Goal: Information Seeking & Learning: Learn about a topic

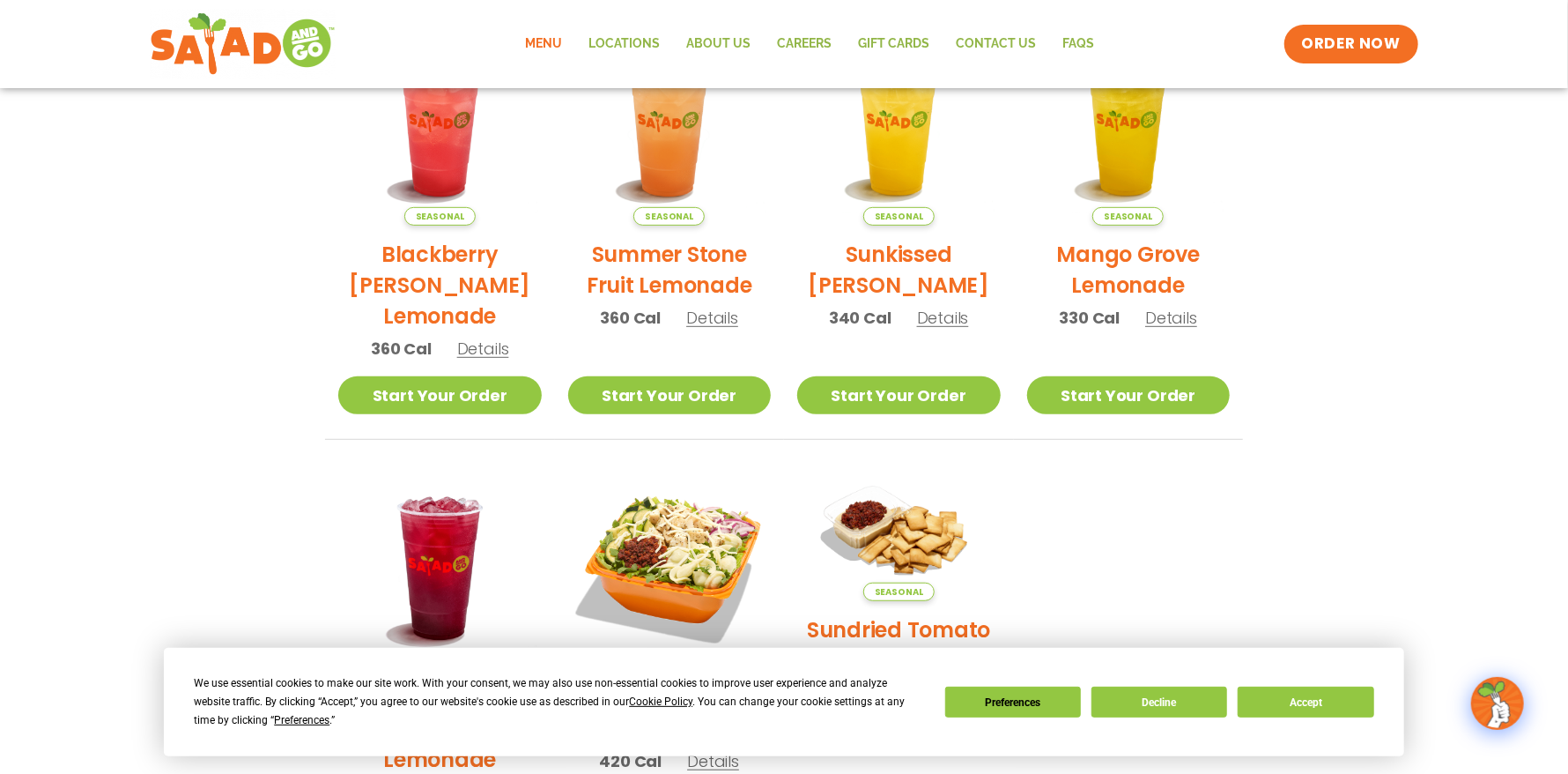
scroll to position [529, 0]
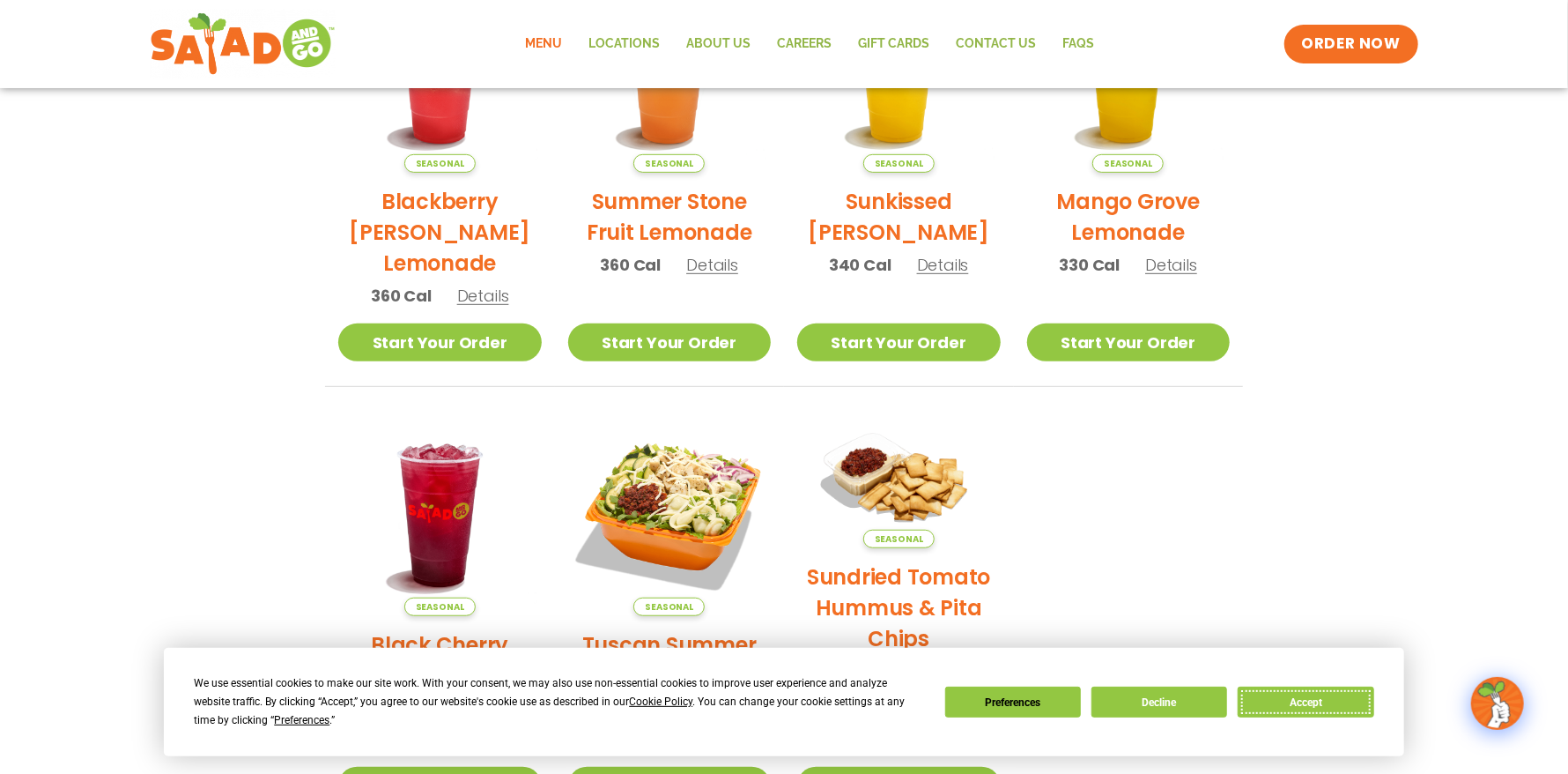
click at [1289, 709] on button "Accept" at bounding box center [1306, 702] width 135 height 31
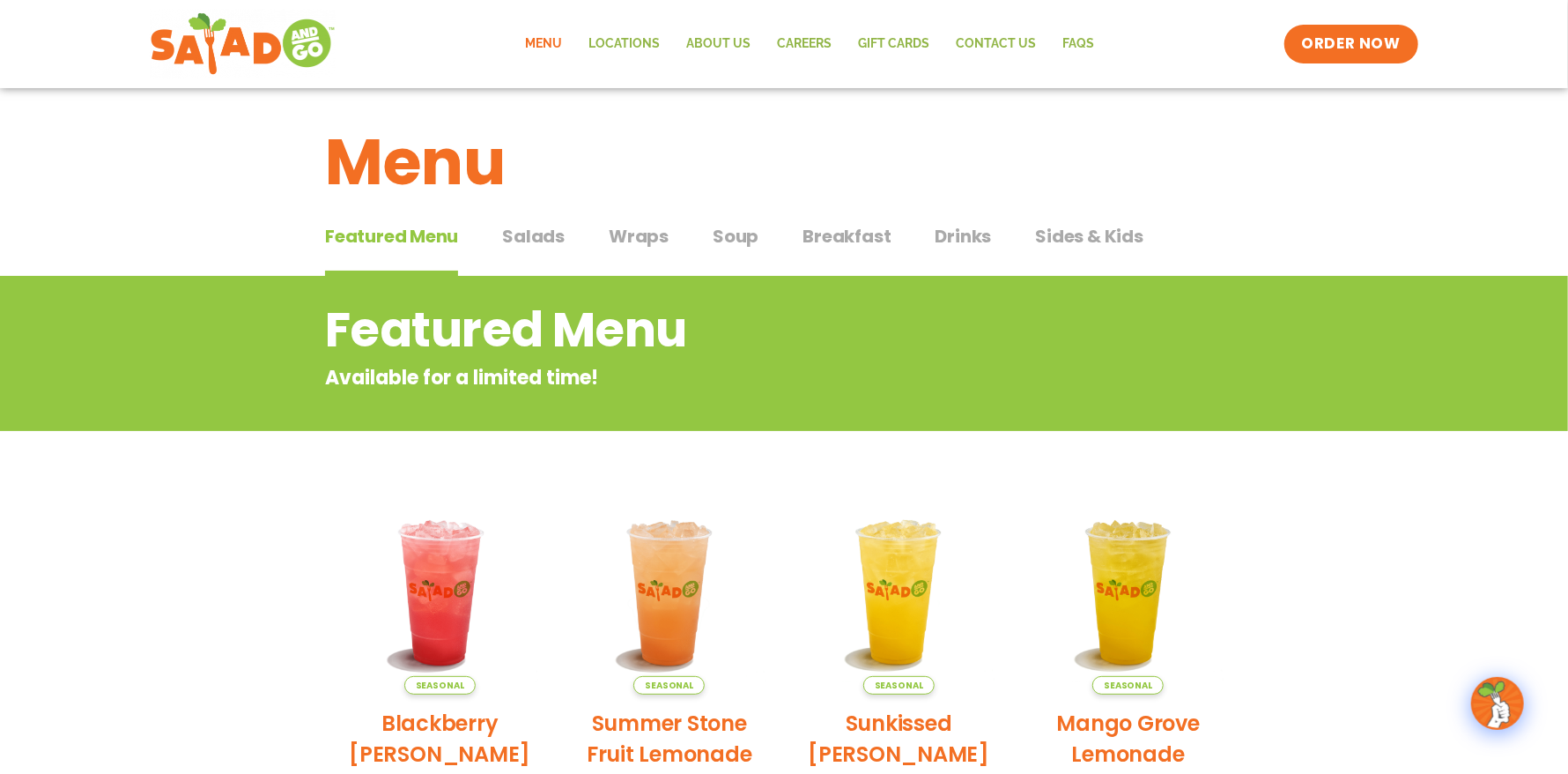
scroll to position [0, 0]
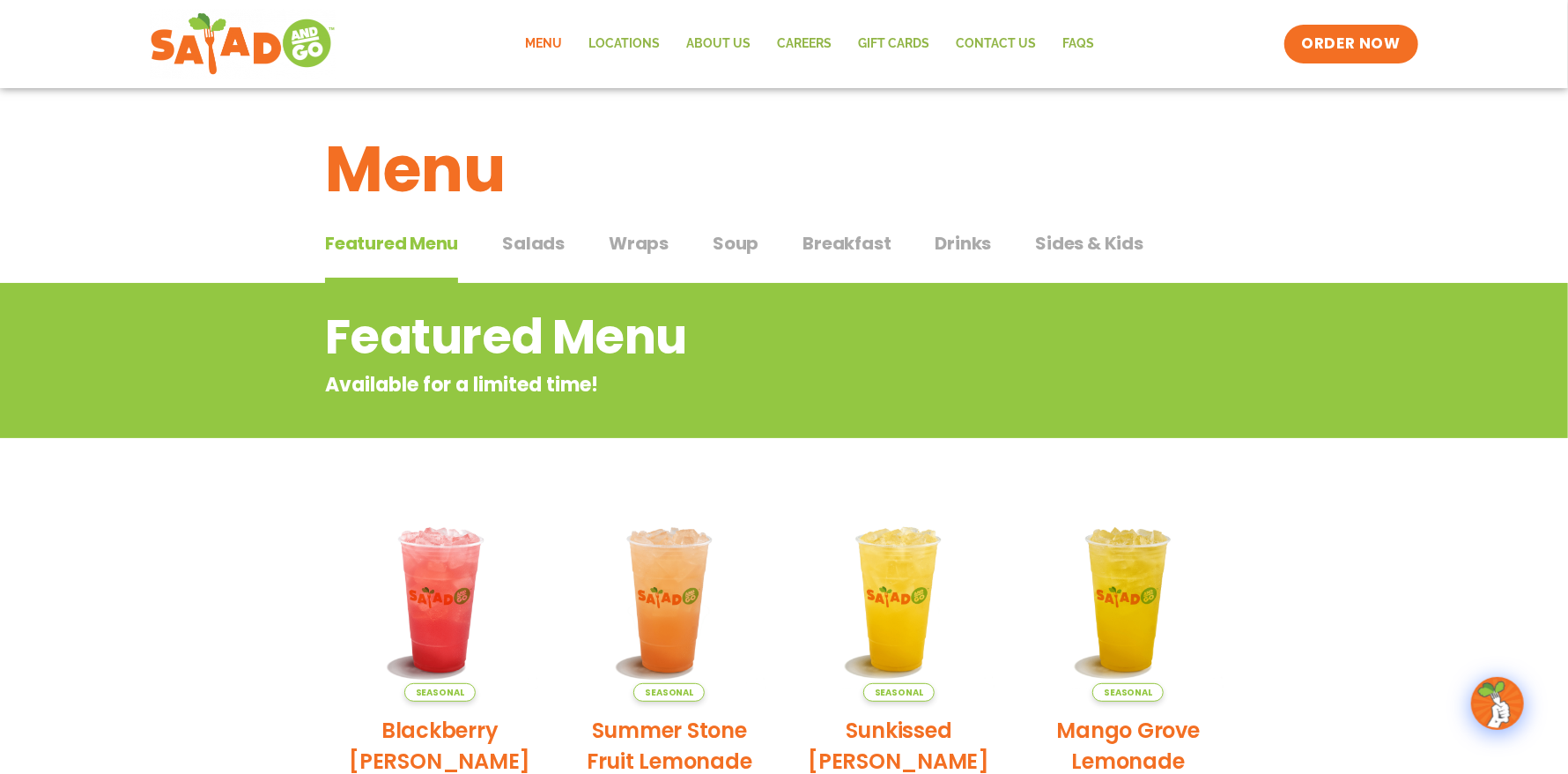
click at [845, 245] on span "Breakfast" at bounding box center [847, 244] width 88 height 26
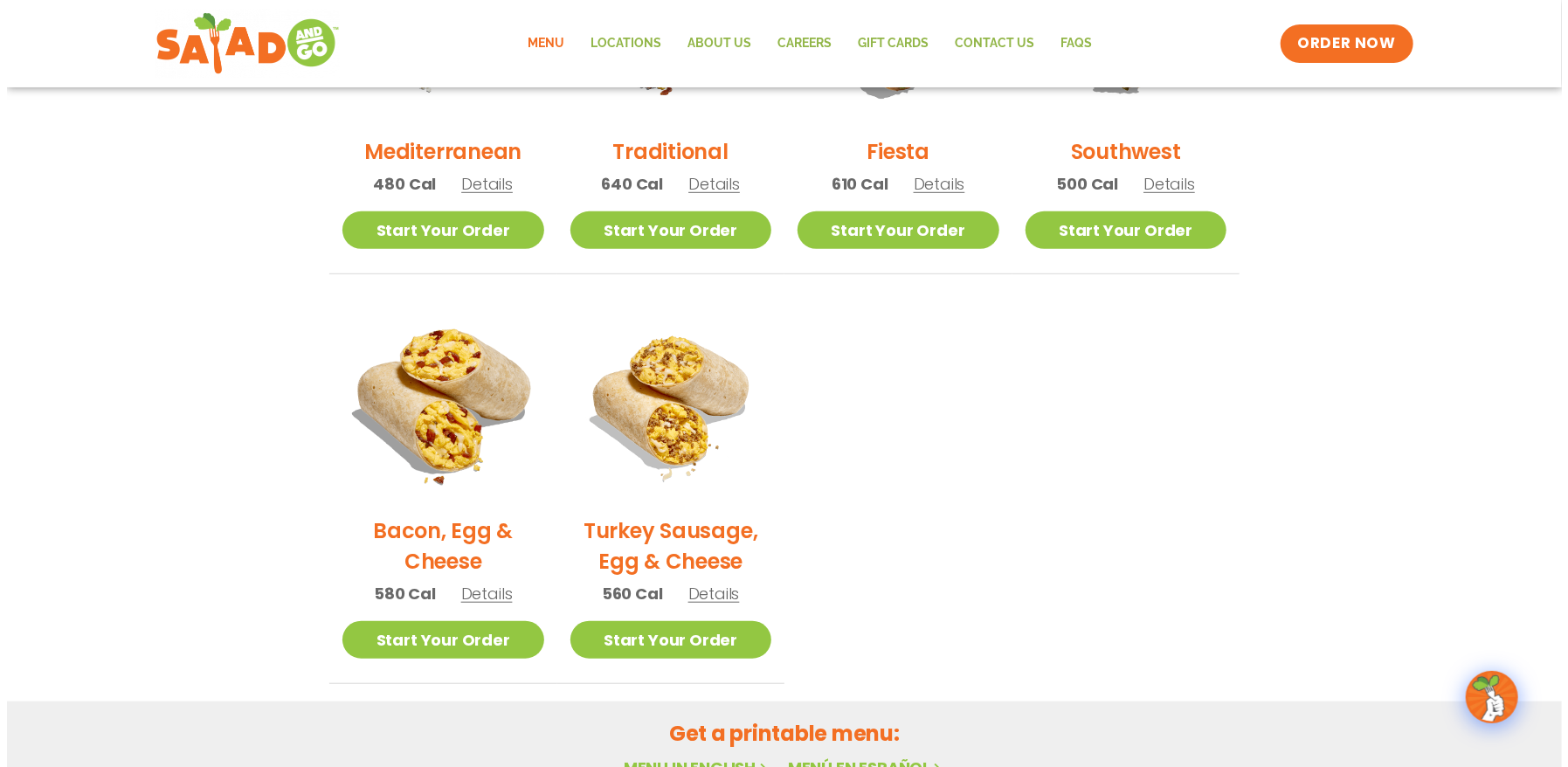
scroll to position [698, 0]
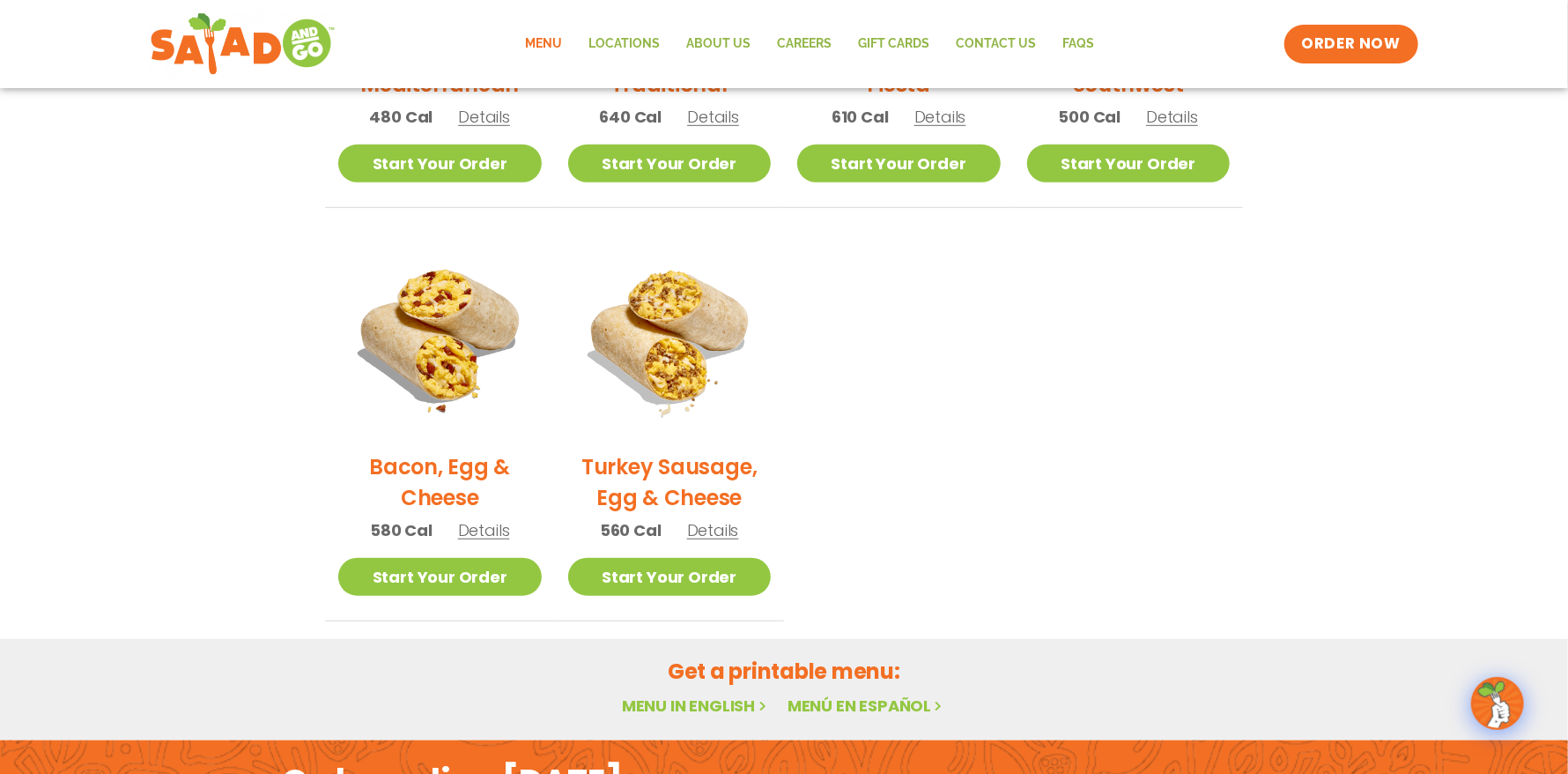
click at [491, 527] on span "Details" at bounding box center [483, 529] width 52 height 22
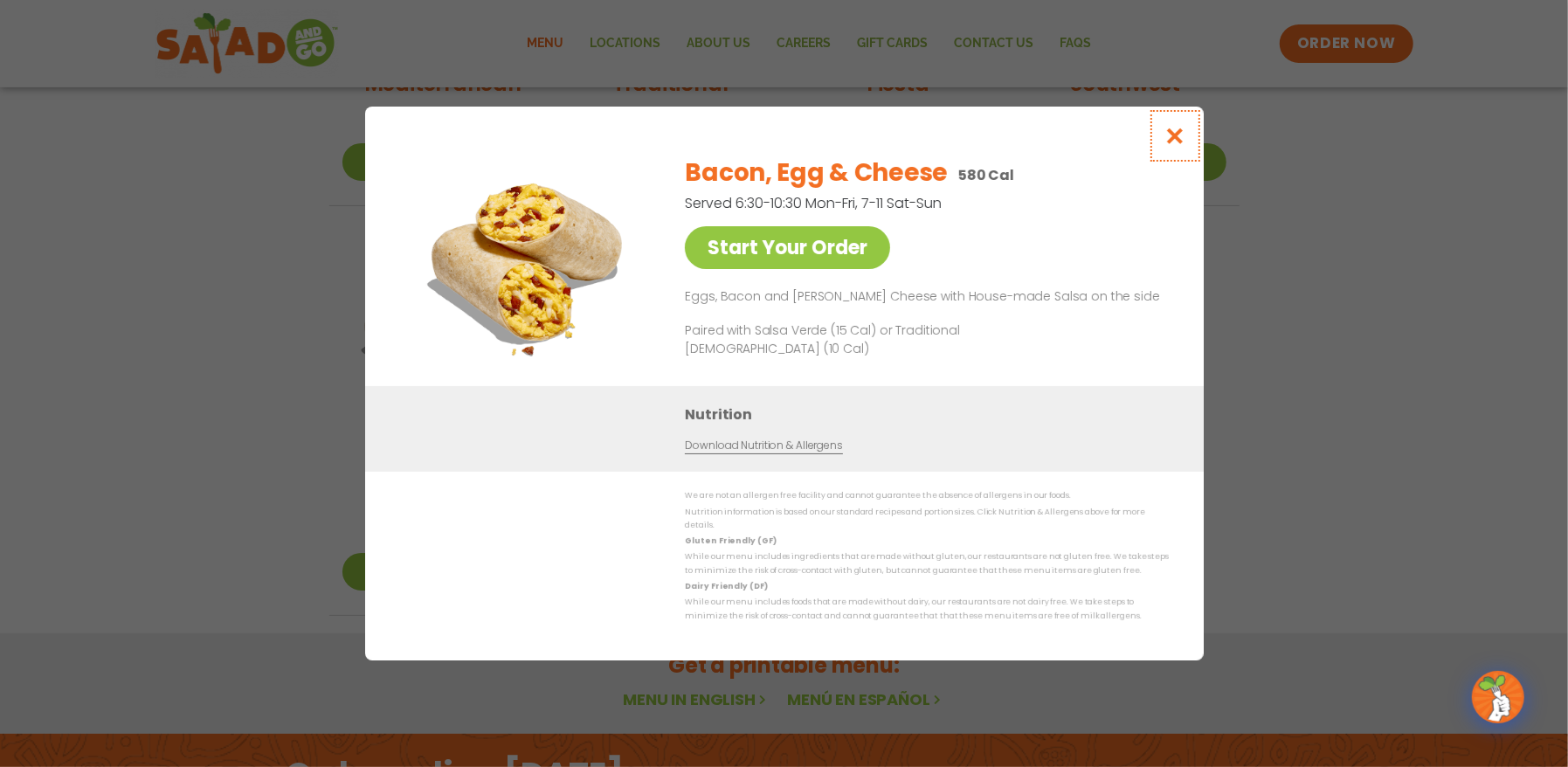
click at [1176, 141] on icon "Close modal" at bounding box center [1174, 136] width 21 height 19
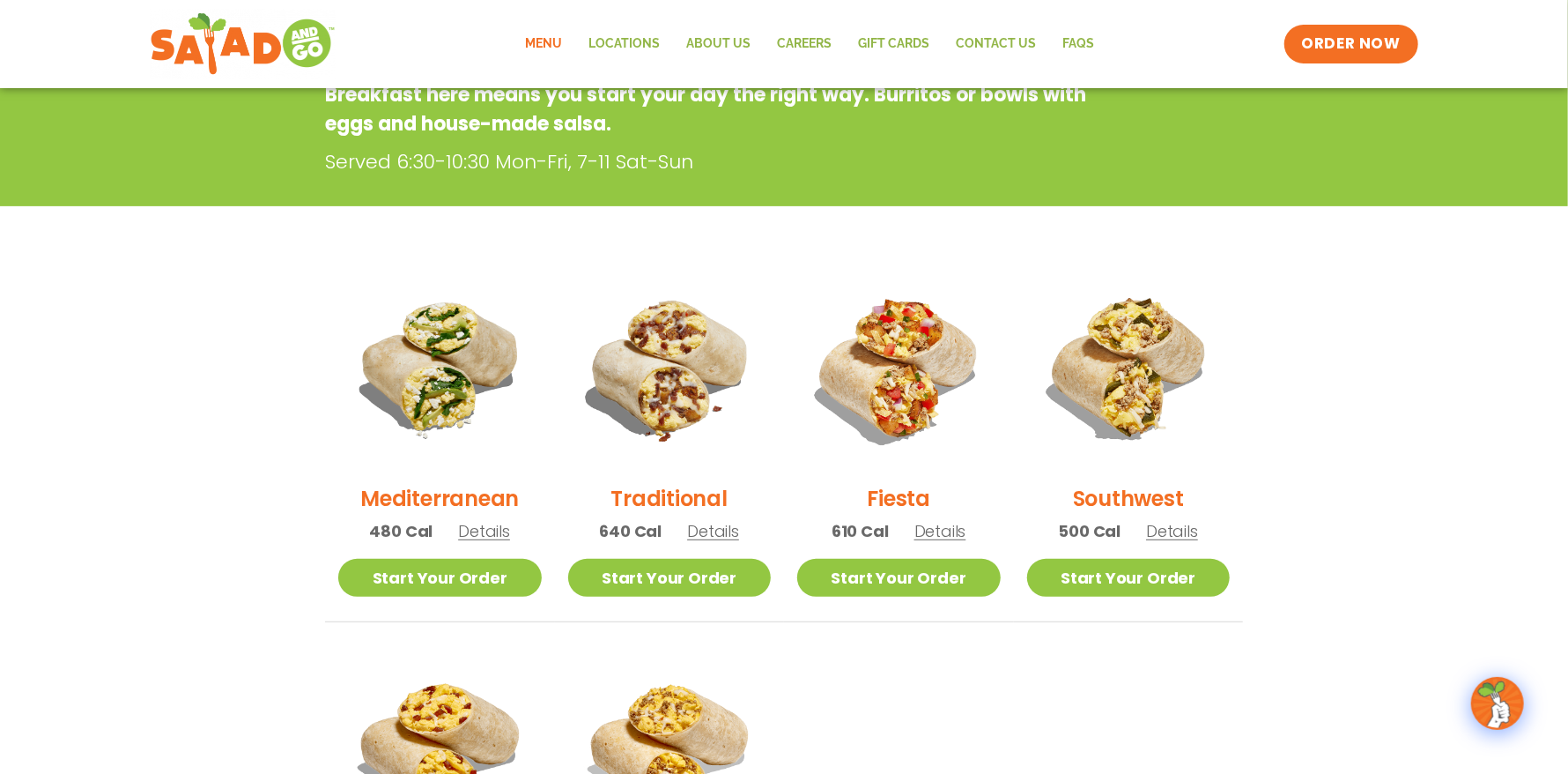
scroll to position [286, 0]
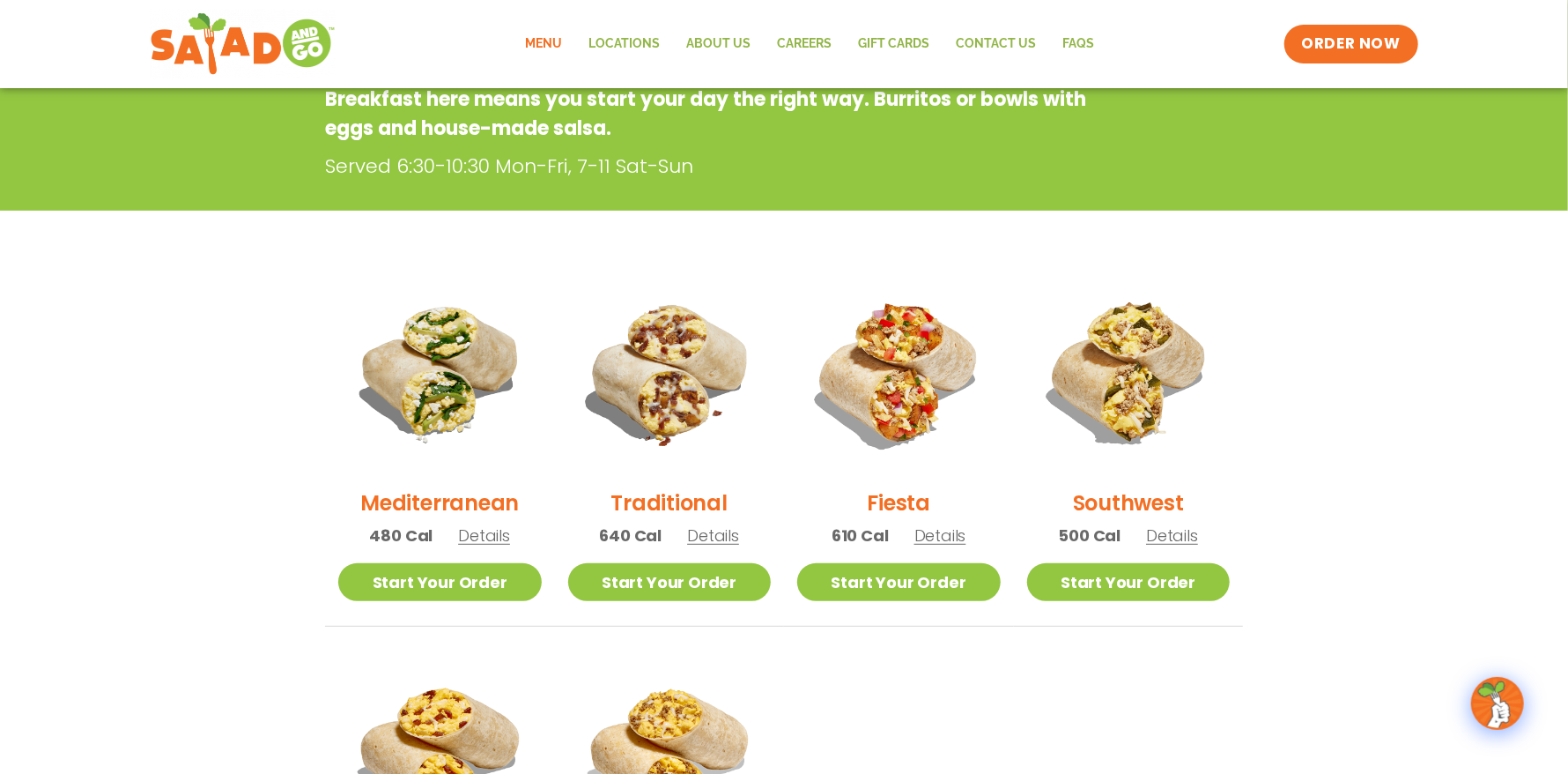
click at [930, 532] on span "Details" at bounding box center [940, 535] width 52 height 22
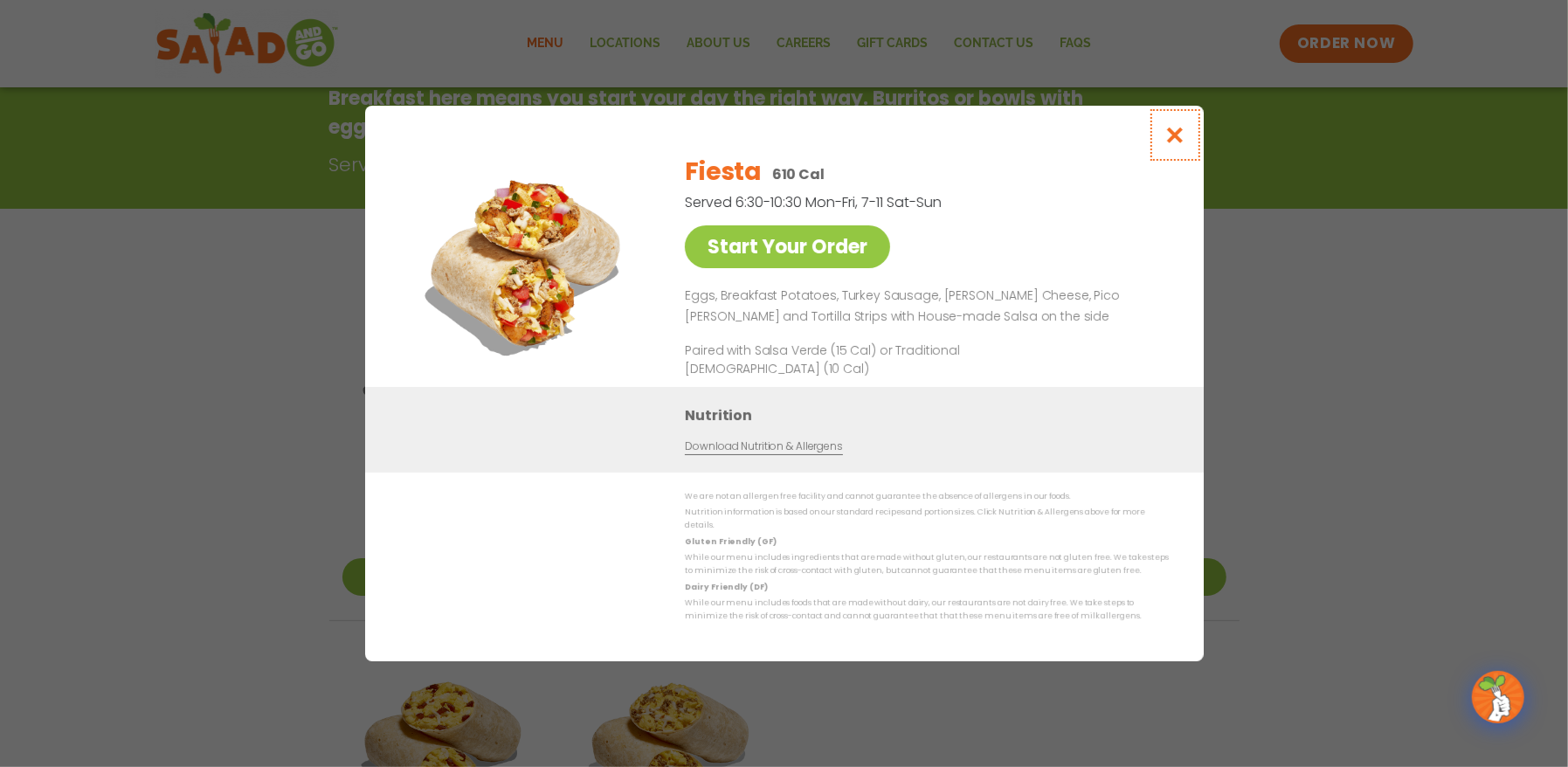
click at [1174, 140] on icon "Close modal" at bounding box center [1174, 135] width 21 height 19
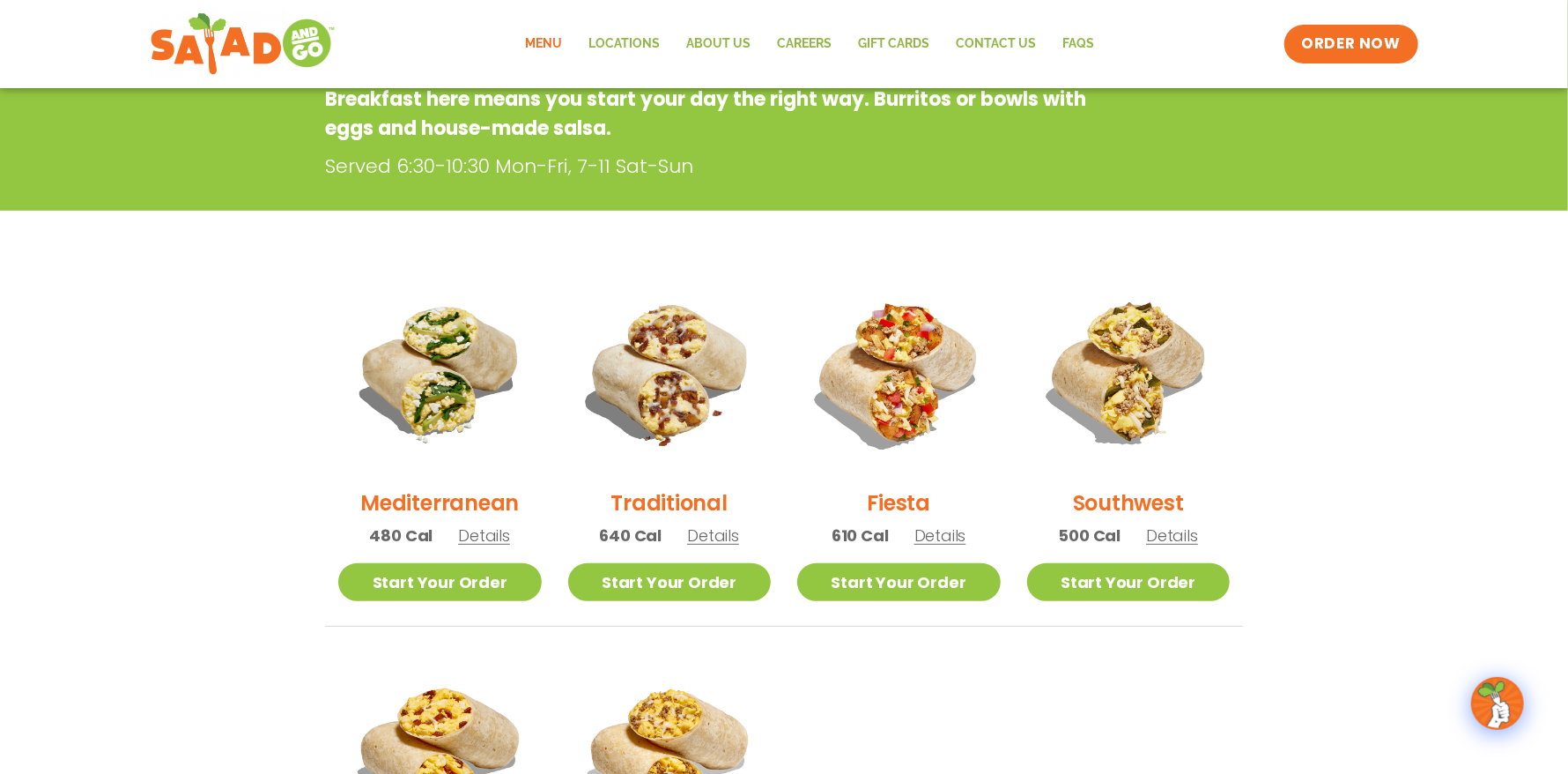
click at [1162, 538] on span "Details" at bounding box center [1171, 535] width 52 height 22
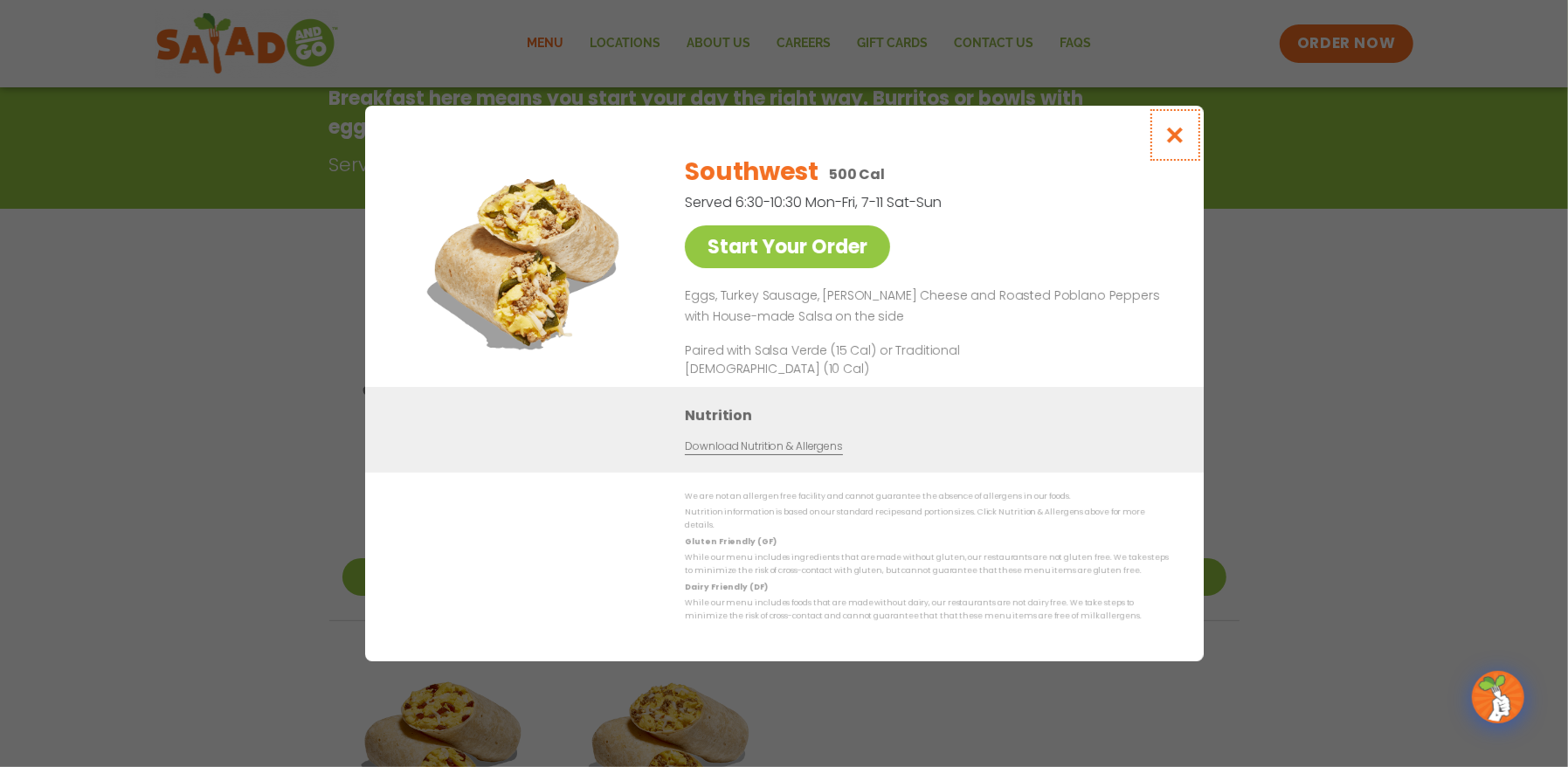
click at [1175, 129] on button "Close modal" at bounding box center [1174, 134] width 57 height 59
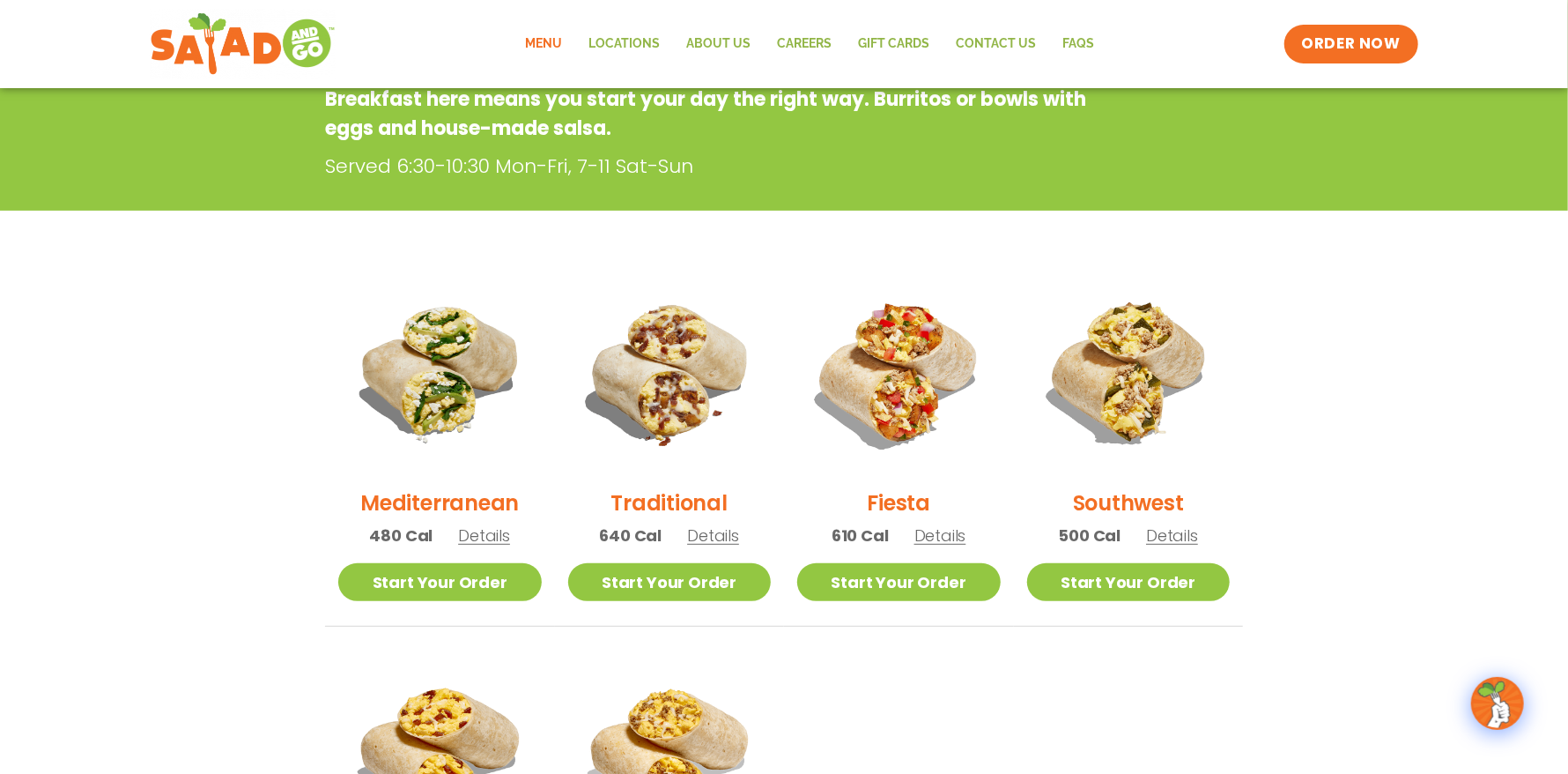
click at [712, 526] on span "Details" at bounding box center [713, 535] width 52 height 22
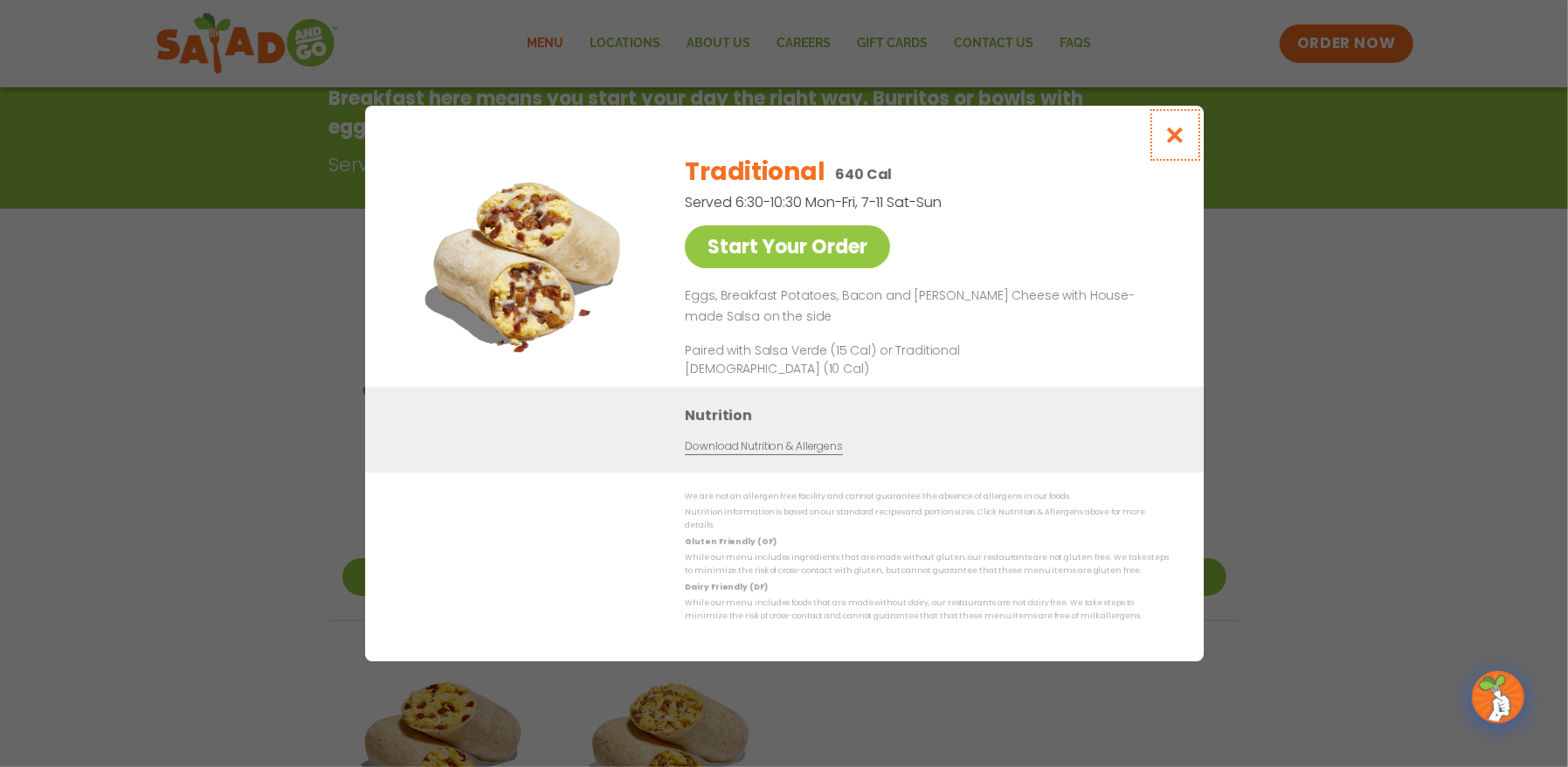
click at [1173, 142] on icon "Close modal" at bounding box center [1174, 135] width 21 height 19
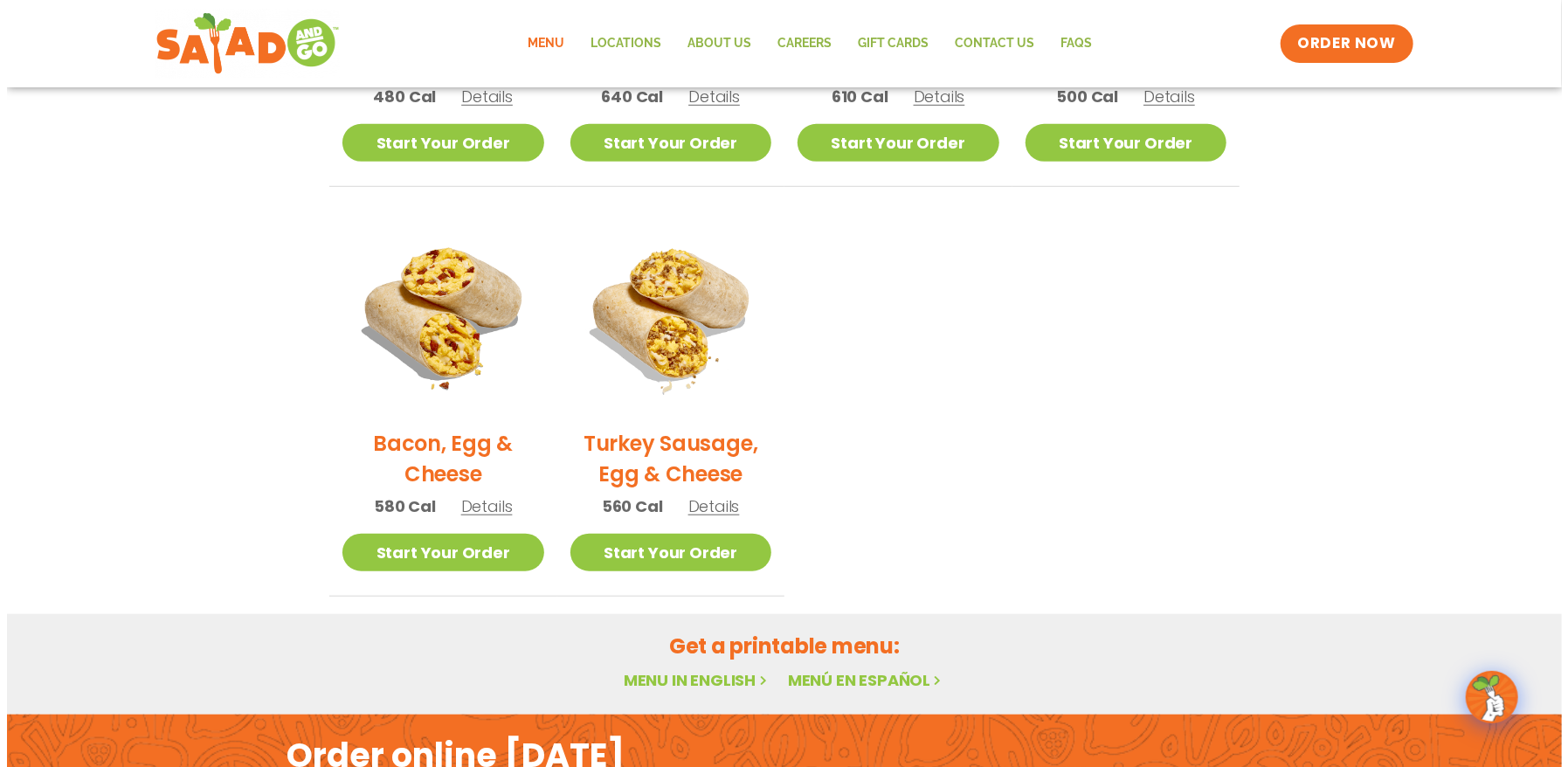
scroll to position [719, 0]
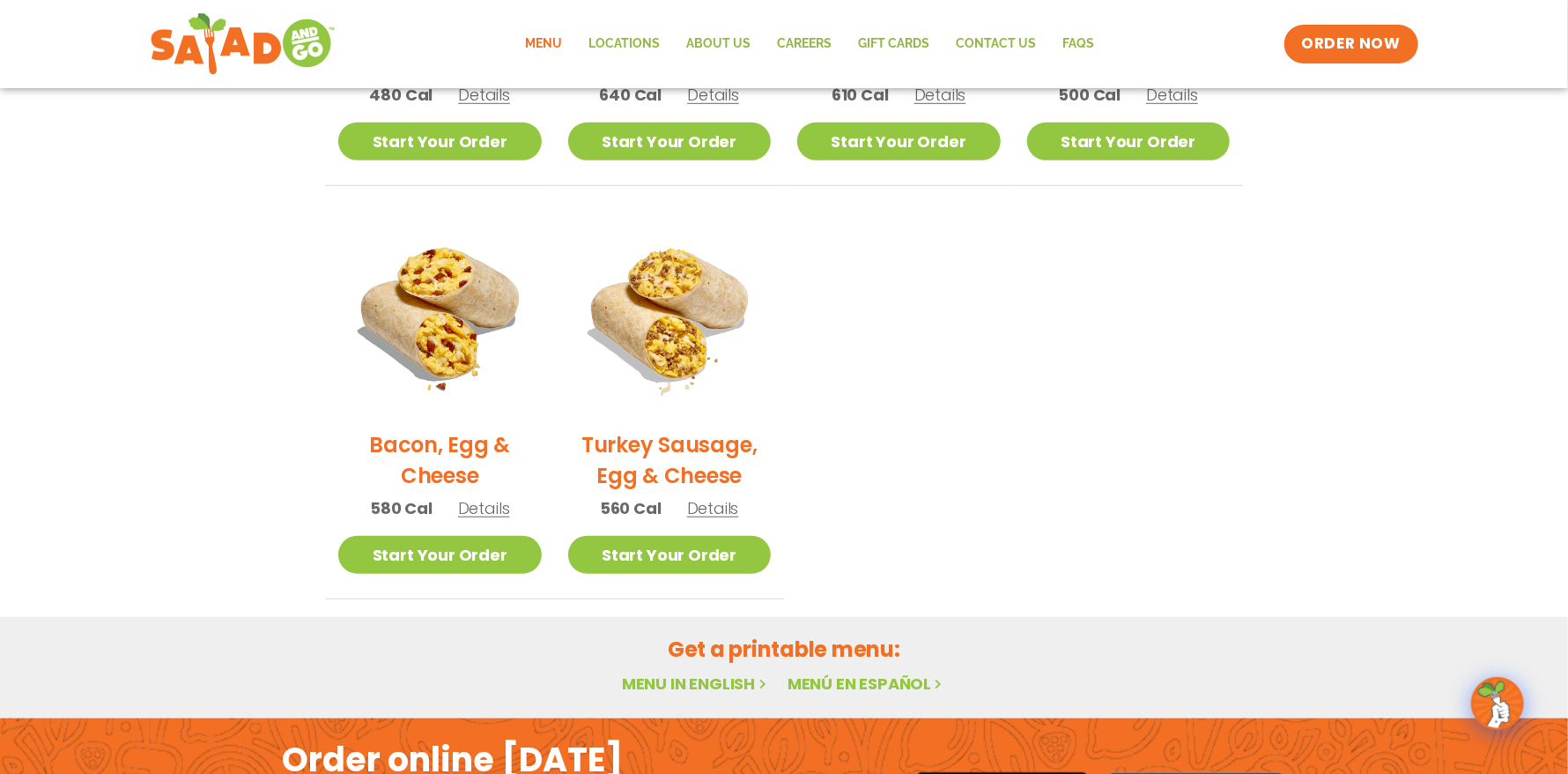
click at [477, 507] on span "Details" at bounding box center [483, 508] width 52 height 22
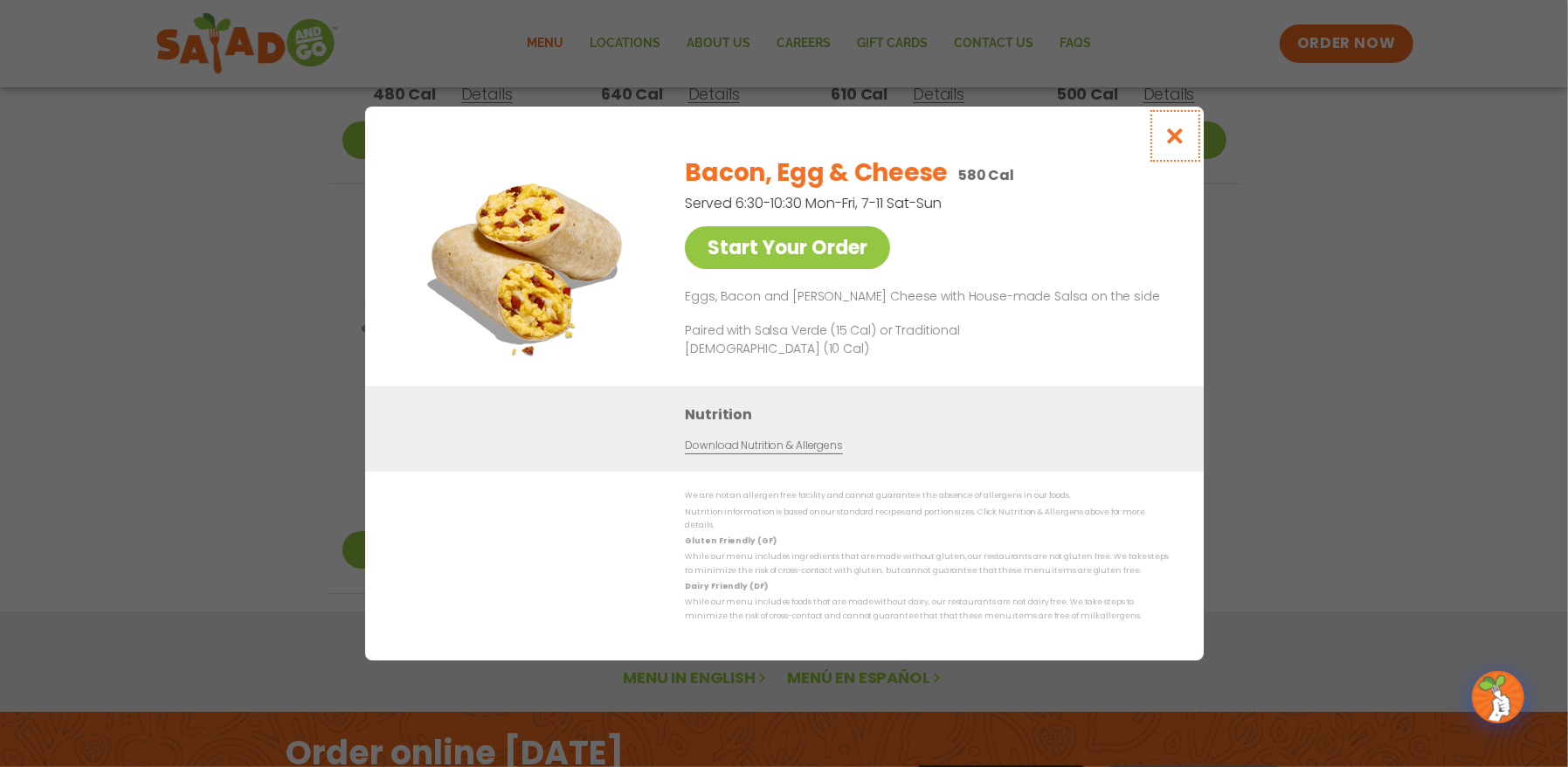
click at [1173, 131] on icon "Close modal" at bounding box center [1174, 136] width 21 height 19
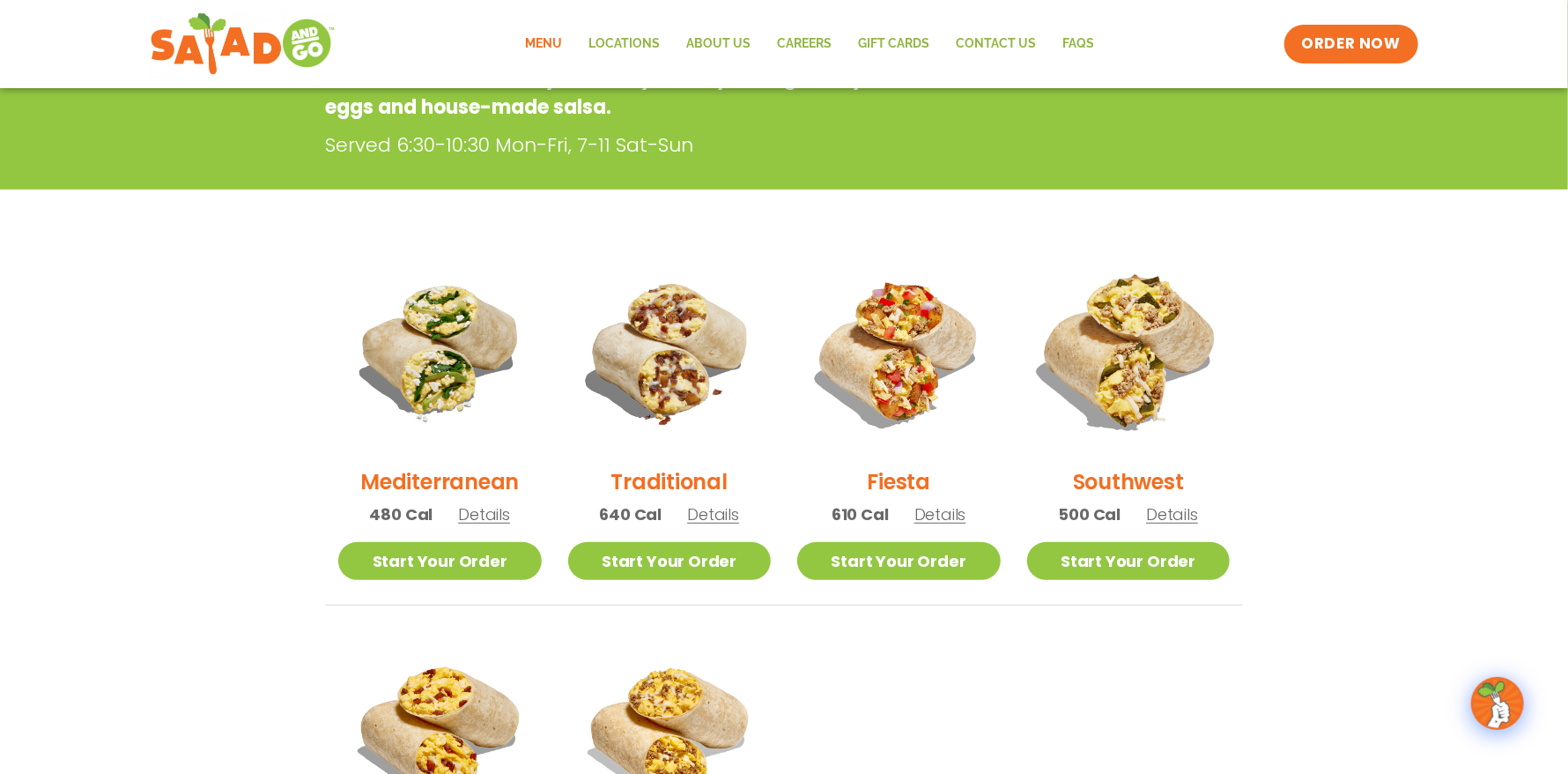
scroll to position [286, 0]
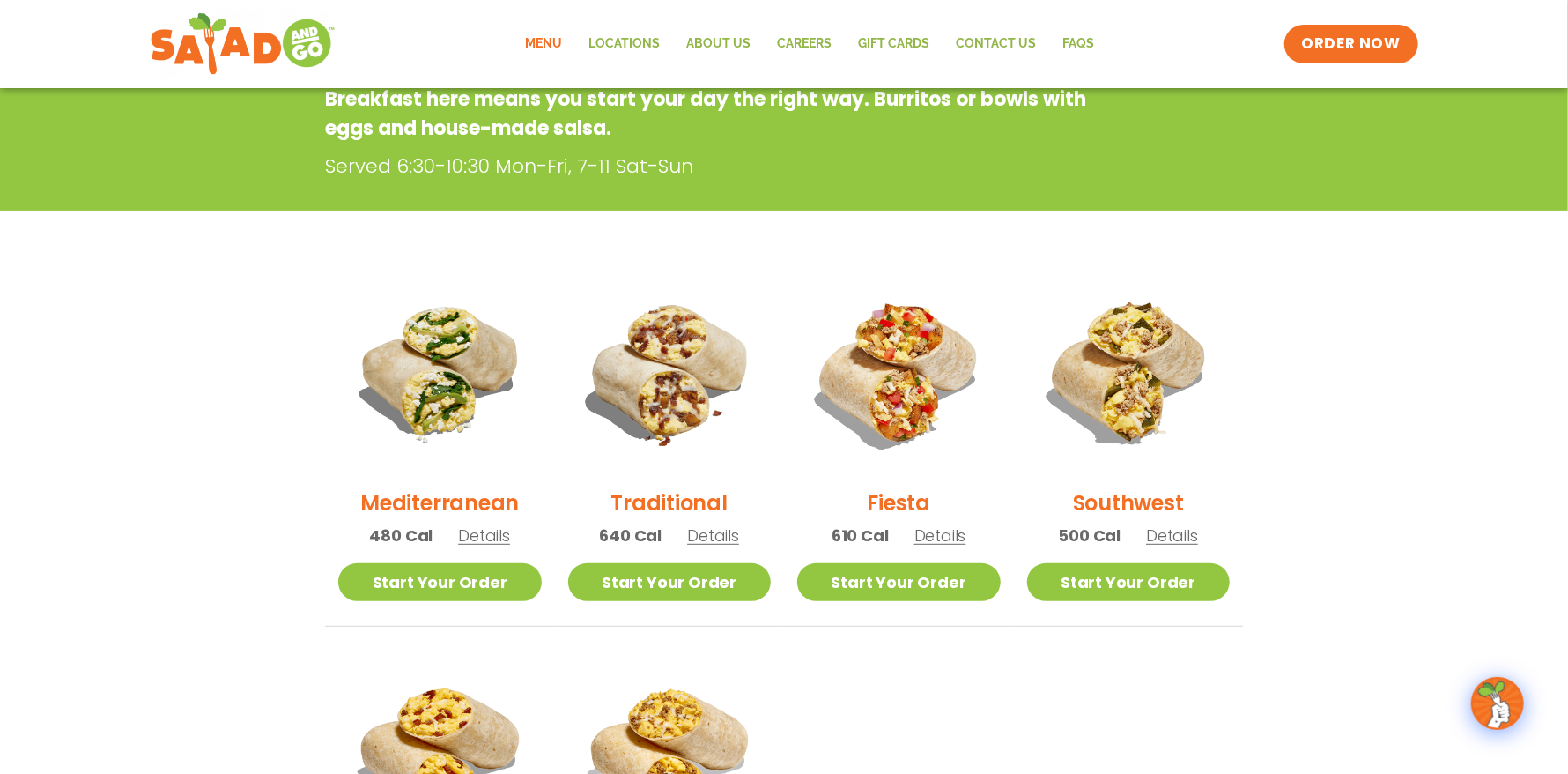
click at [937, 532] on span "Details" at bounding box center [940, 535] width 52 height 22
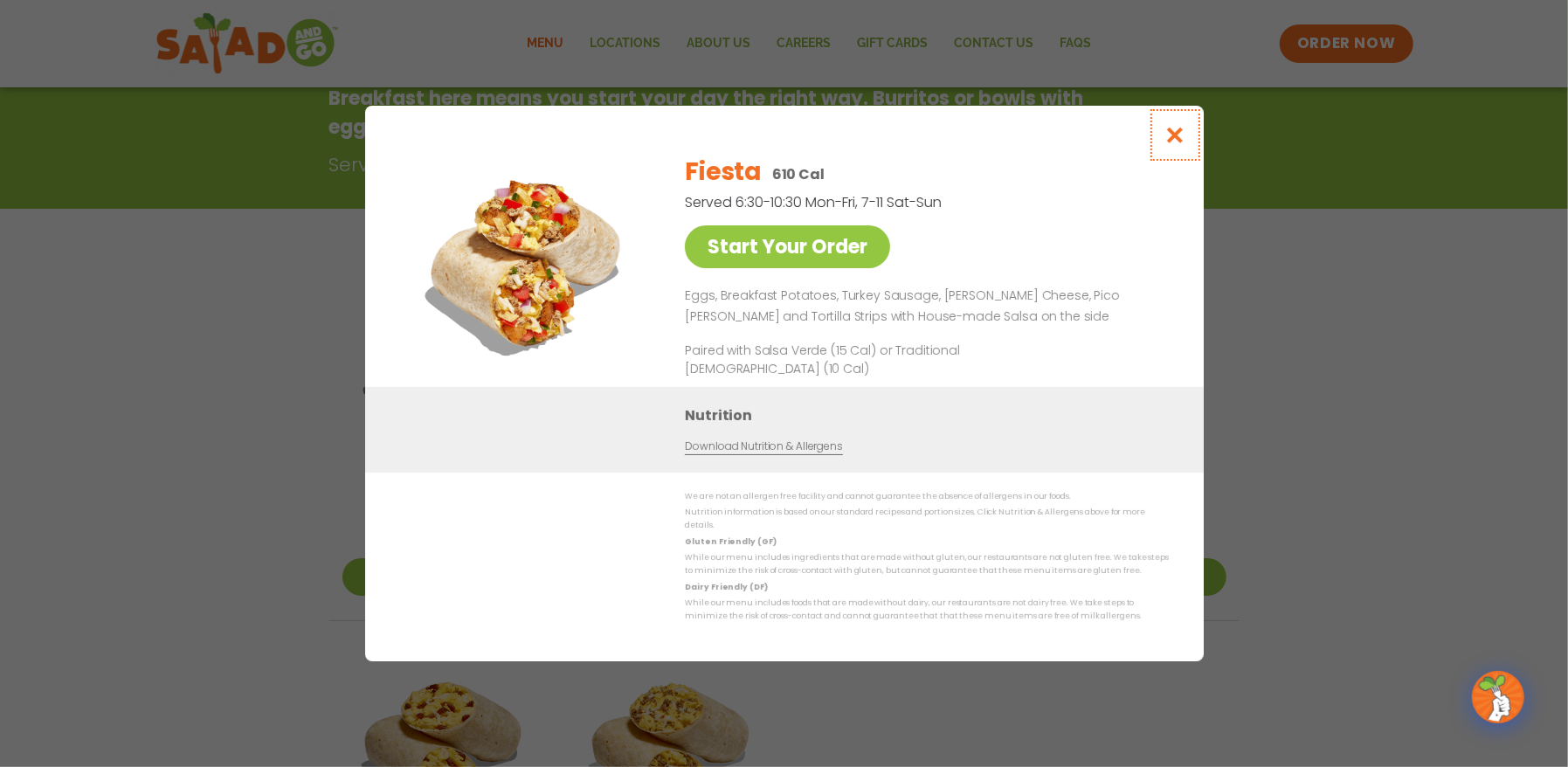
click at [1173, 128] on button "Close modal" at bounding box center [1174, 134] width 57 height 59
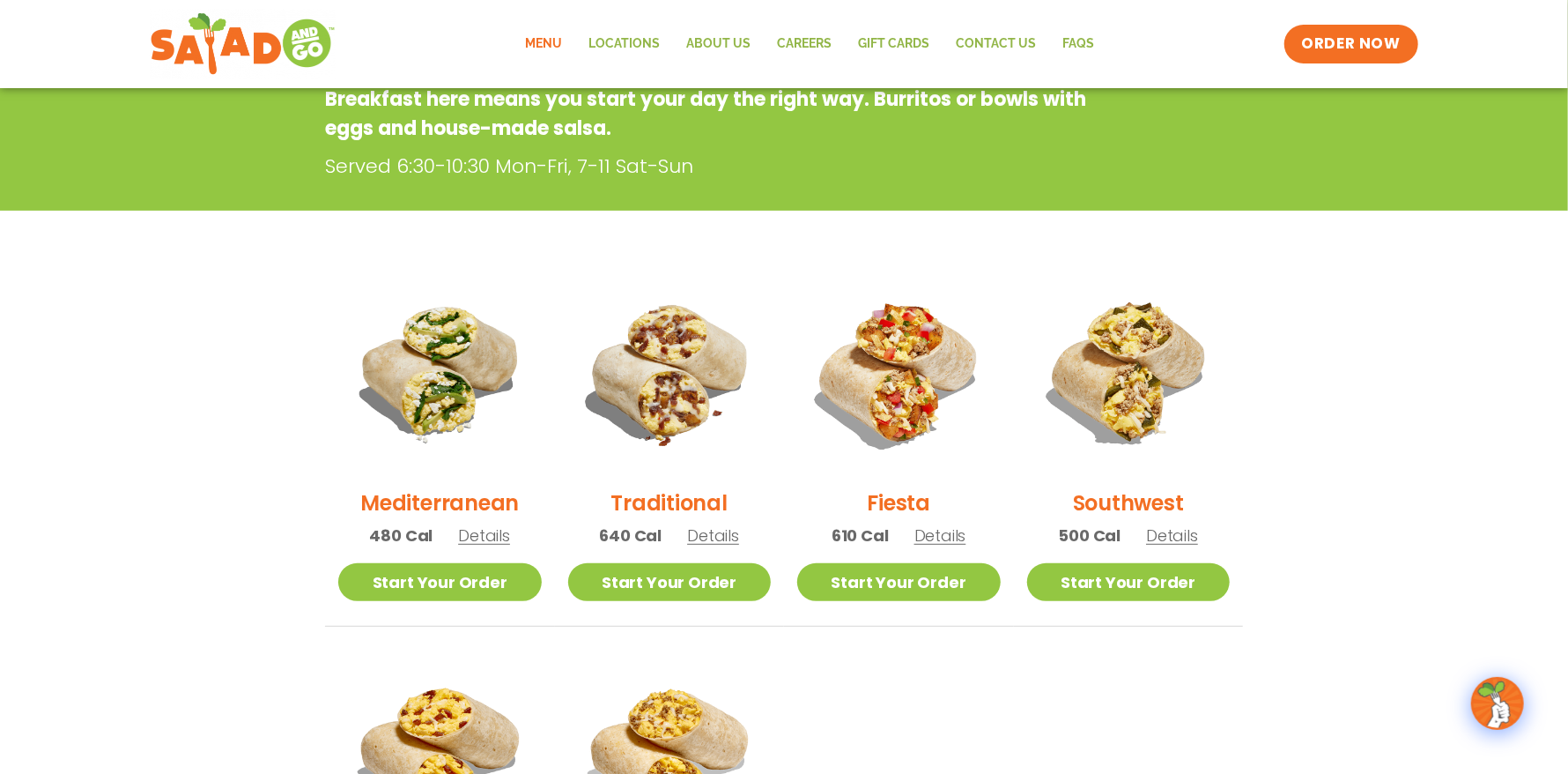
click at [720, 536] on span "Details" at bounding box center [713, 535] width 52 height 22
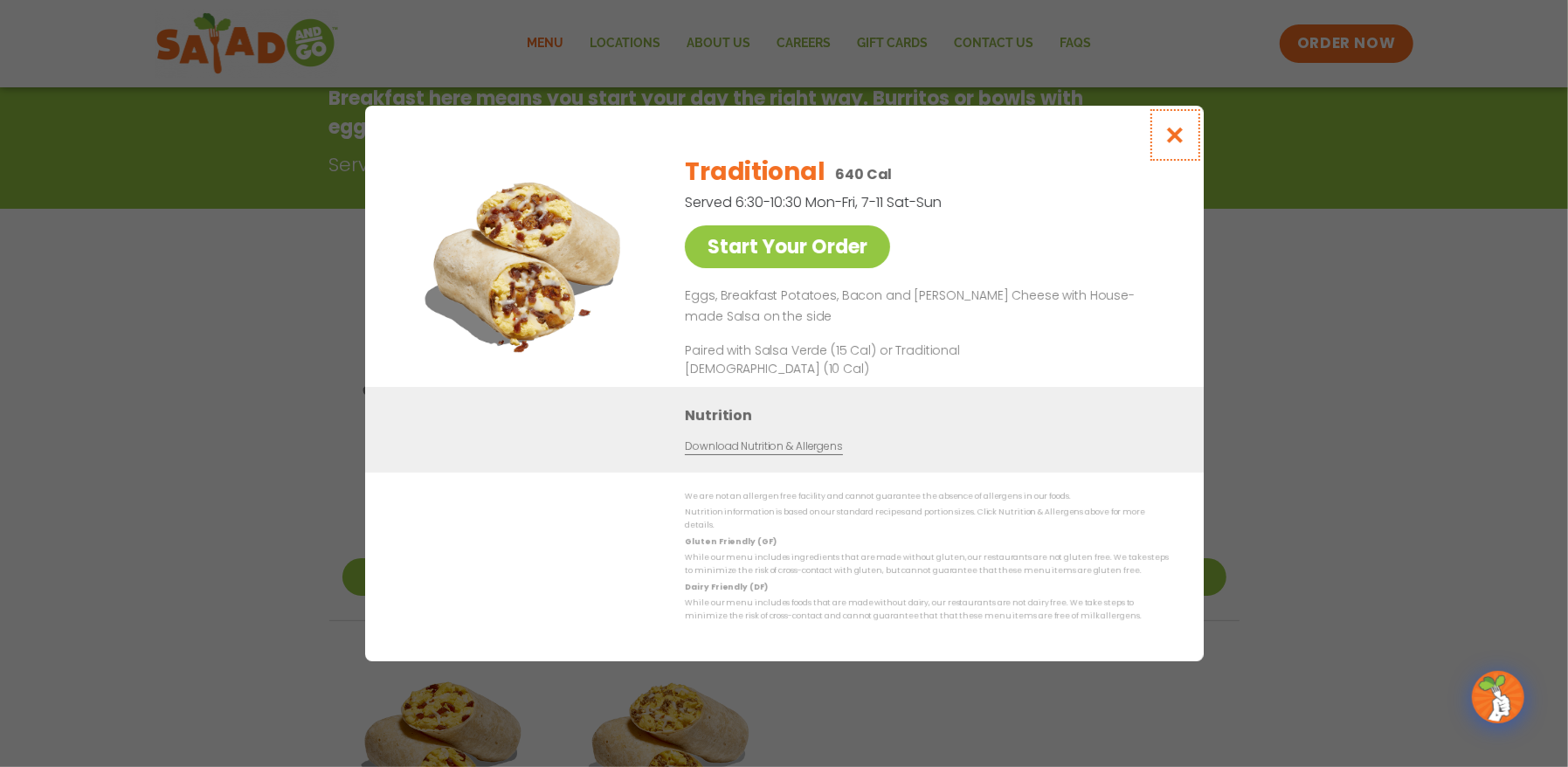
click at [1173, 138] on icon "Close modal" at bounding box center [1174, 135] width 21 height 19
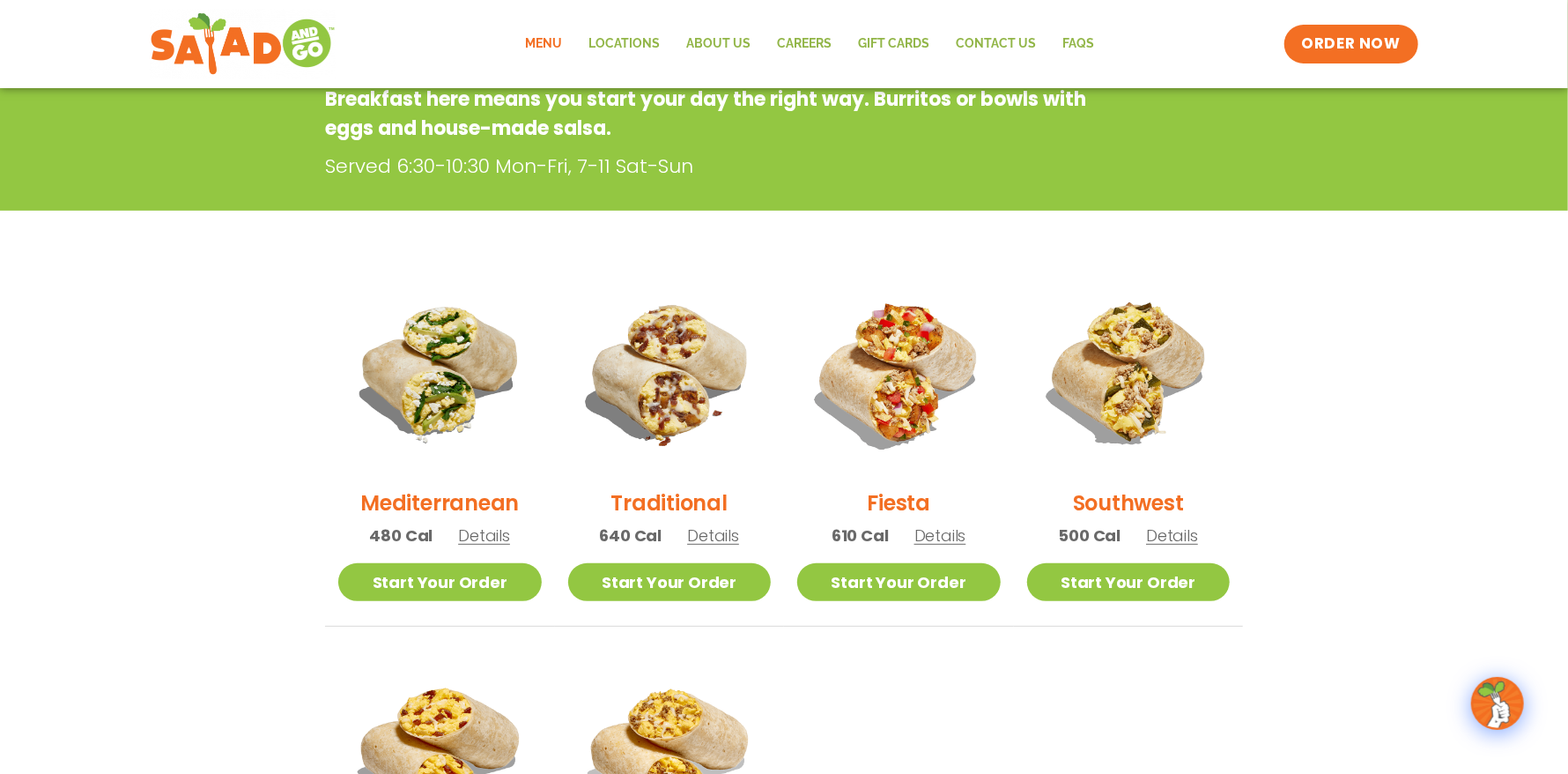
click at [1173, 532] on span "Details" at bounding box center [1171, 535] width 52 height 22
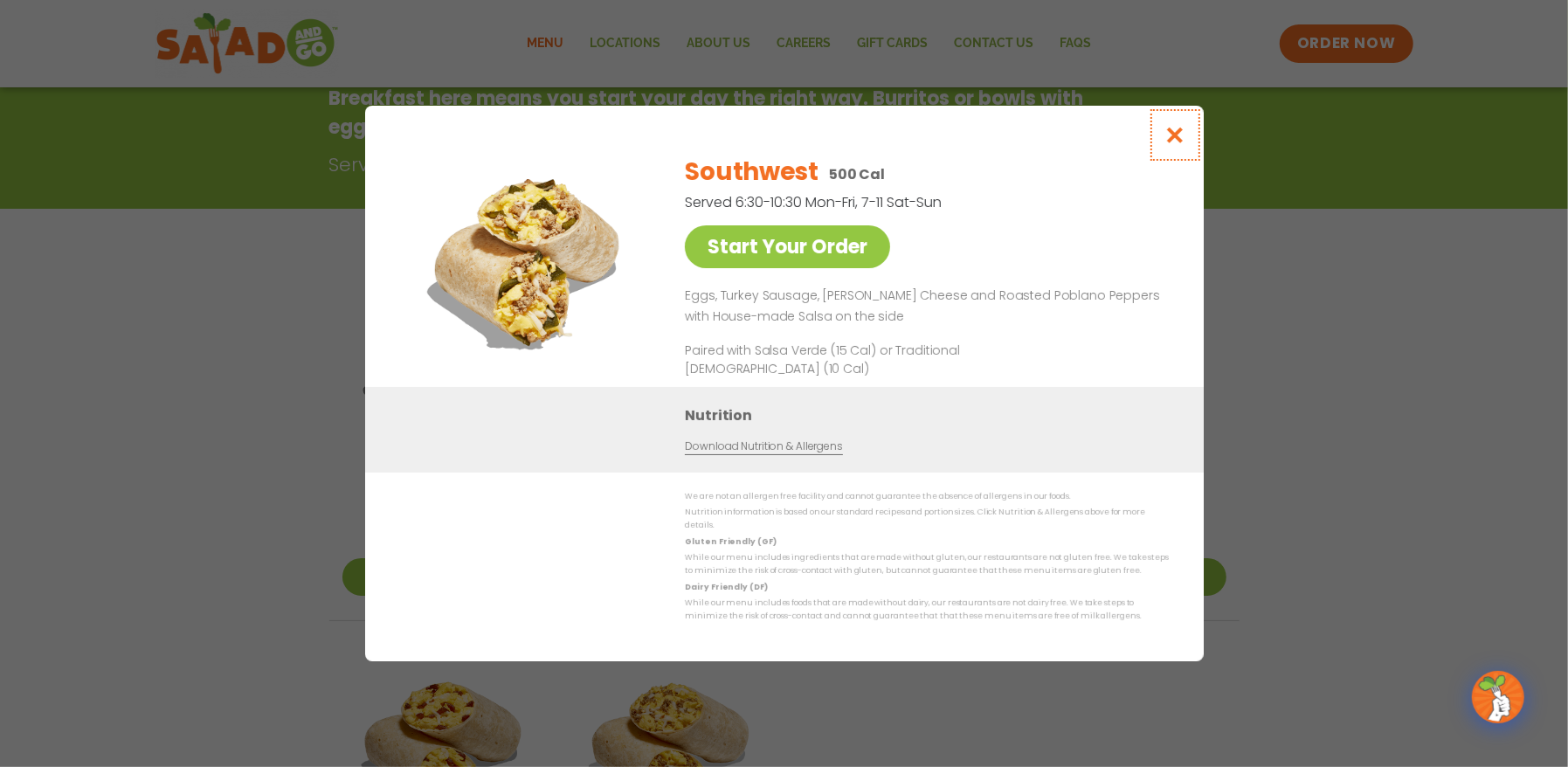
click at [1176, 144] on icon "Close modal" at bounding box center [1174, 135] width 21 height 19
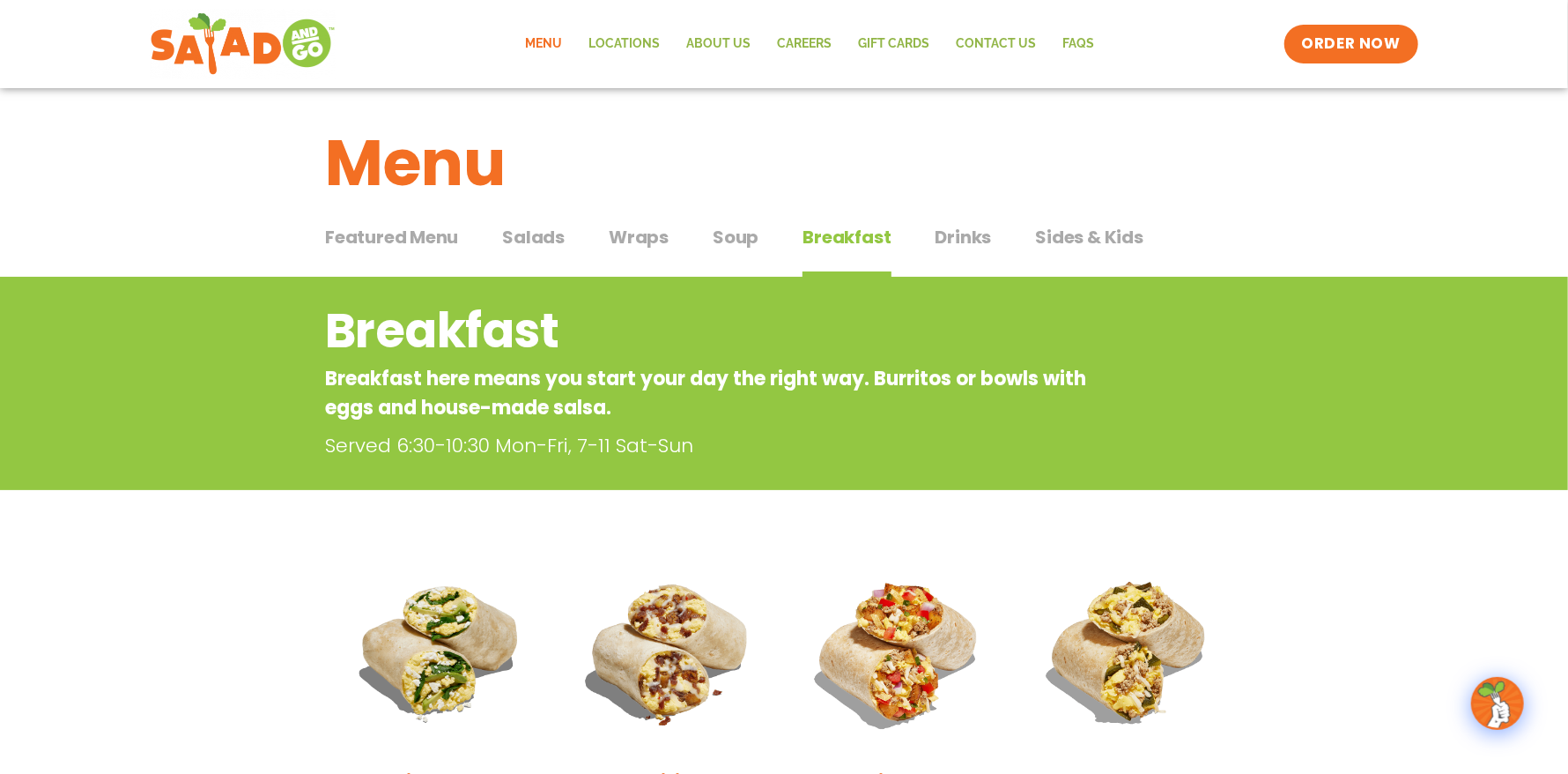
scroll to position [0, 0]
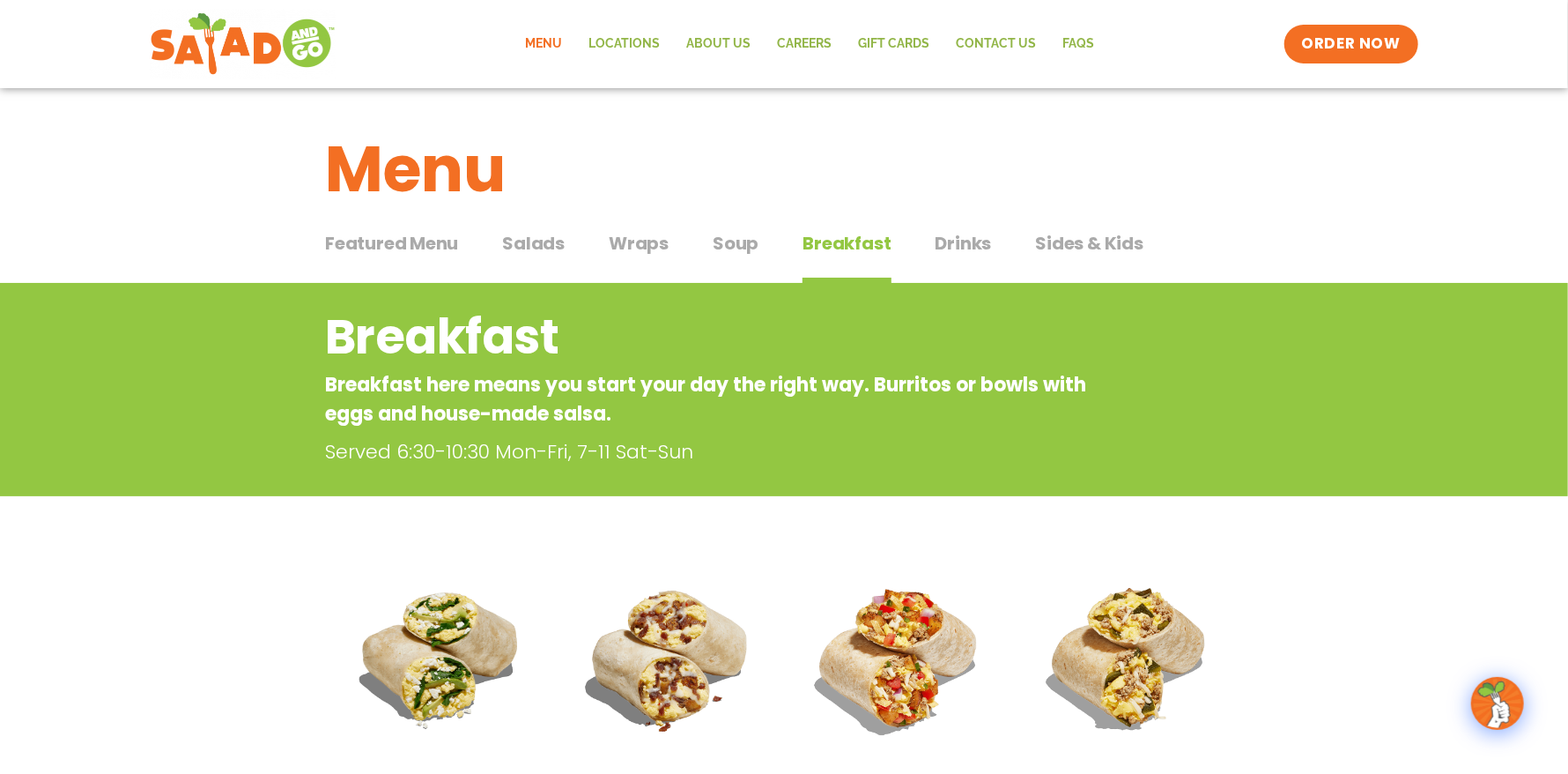
click at [628, 236] on span "Wraps" at bounding box center [639, 244] width 60 height 26
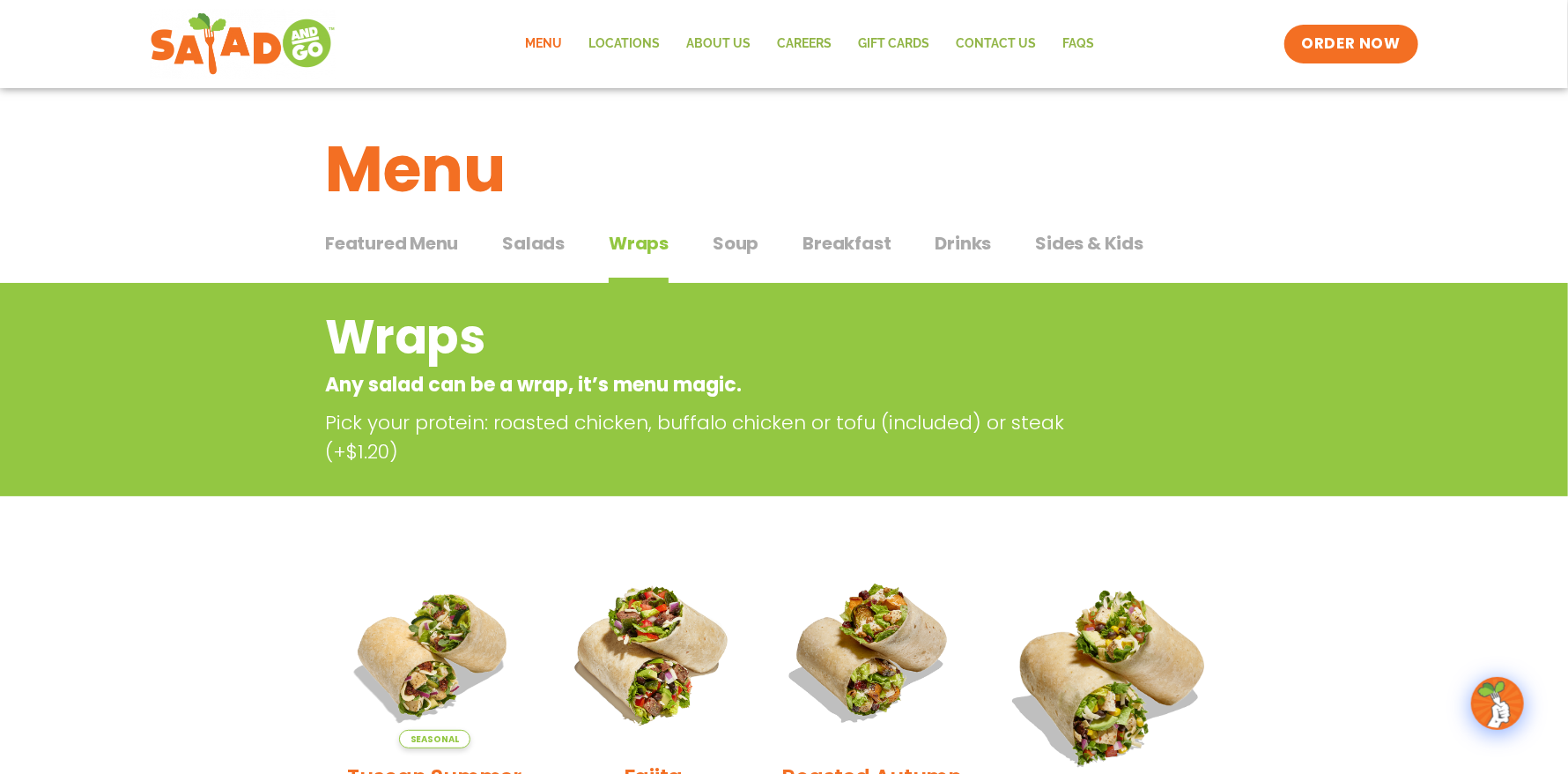
click at [951, 234] on span "Drinks" at bounding box center [964, 244] width 56 height 26
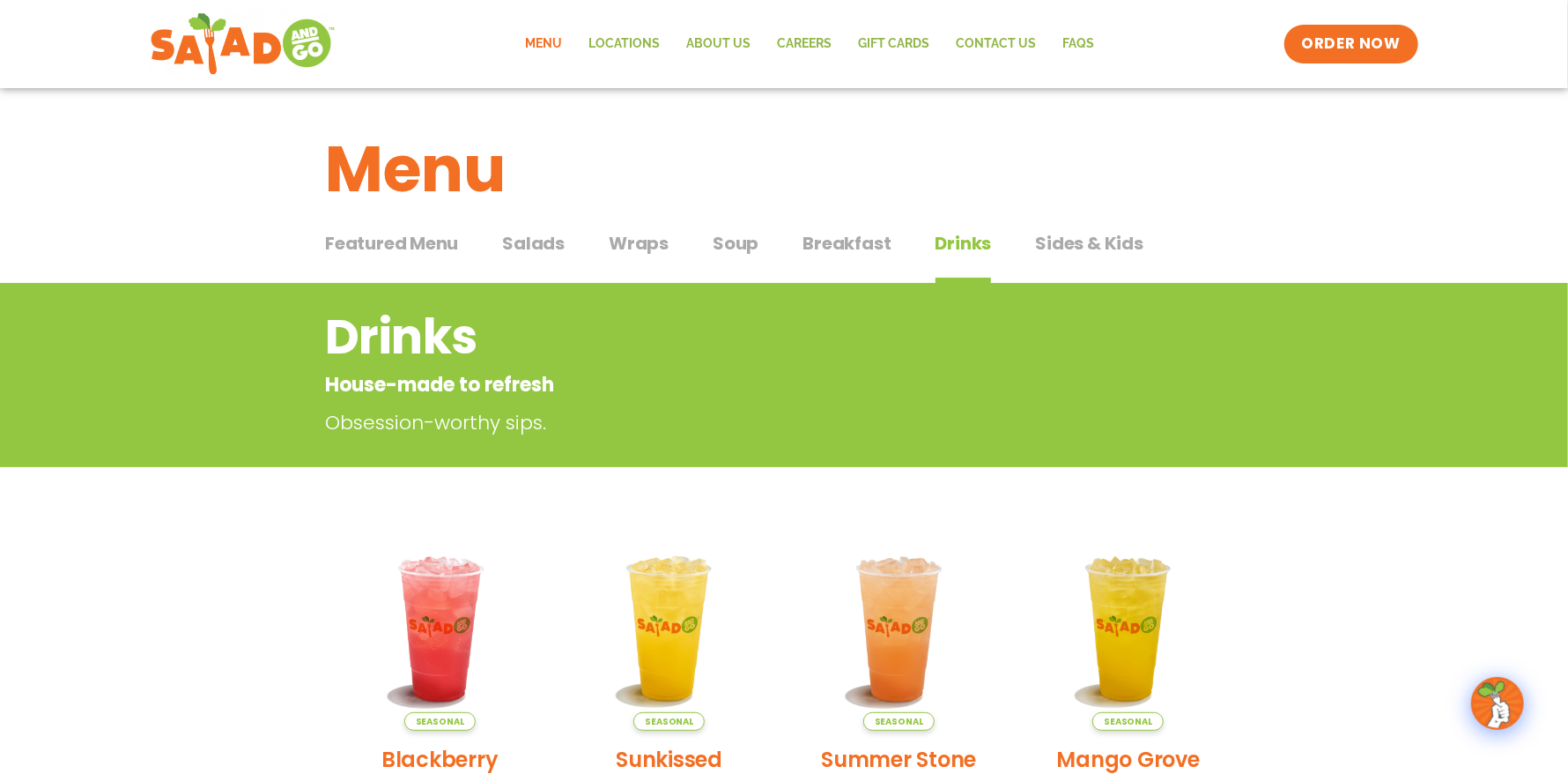
click at [713, 246] on span "Soup" at bounding box center [735, 244] width 46 height 26
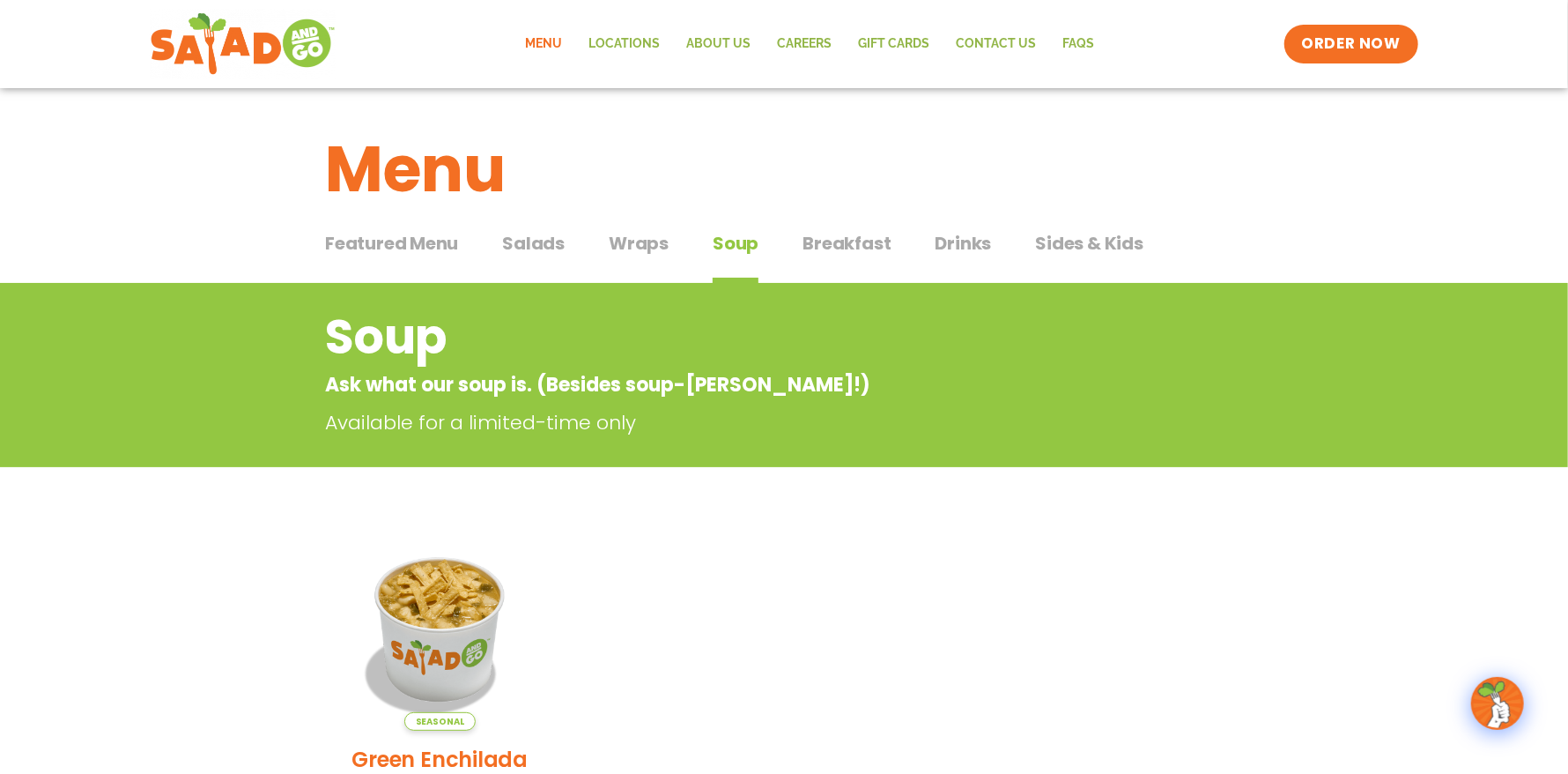
click at [533, 243] on span "Salads" at bounding box center [533, 244] width 63 height 26
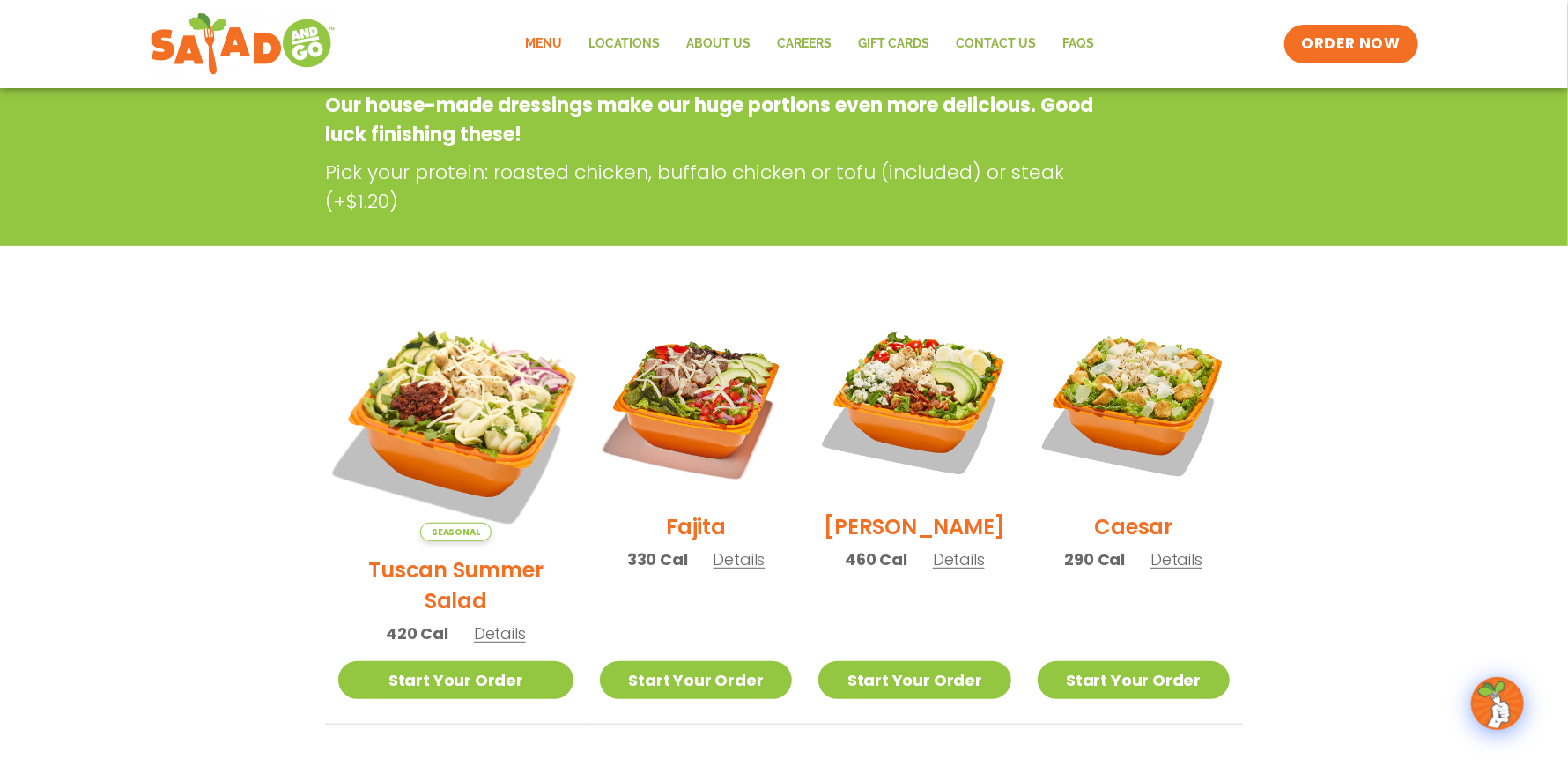
scroll to position [87, 0]
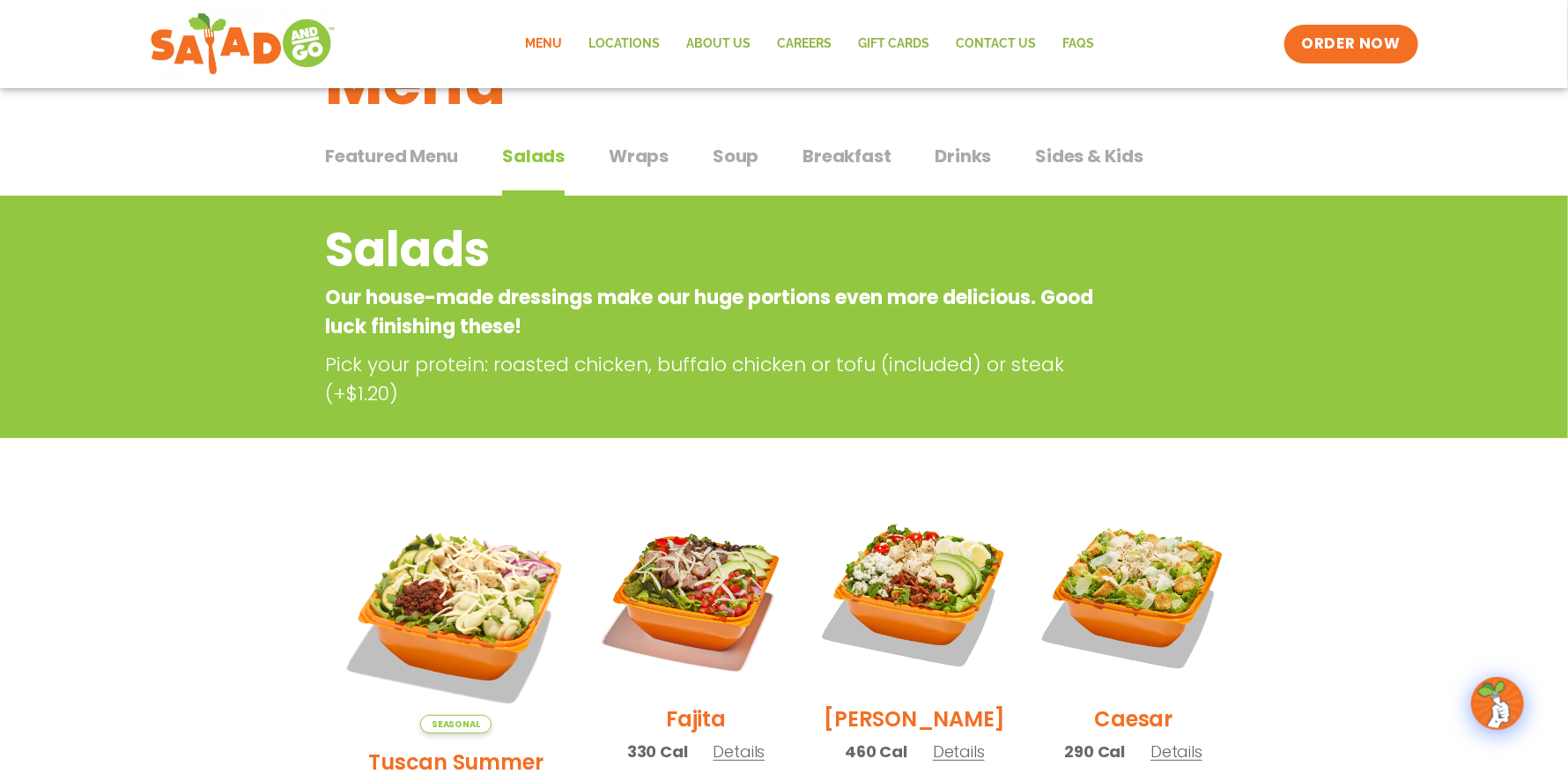
click at [370, 155] on span "Featured Menu" at bounding box center [391, 156] width 133 height 26
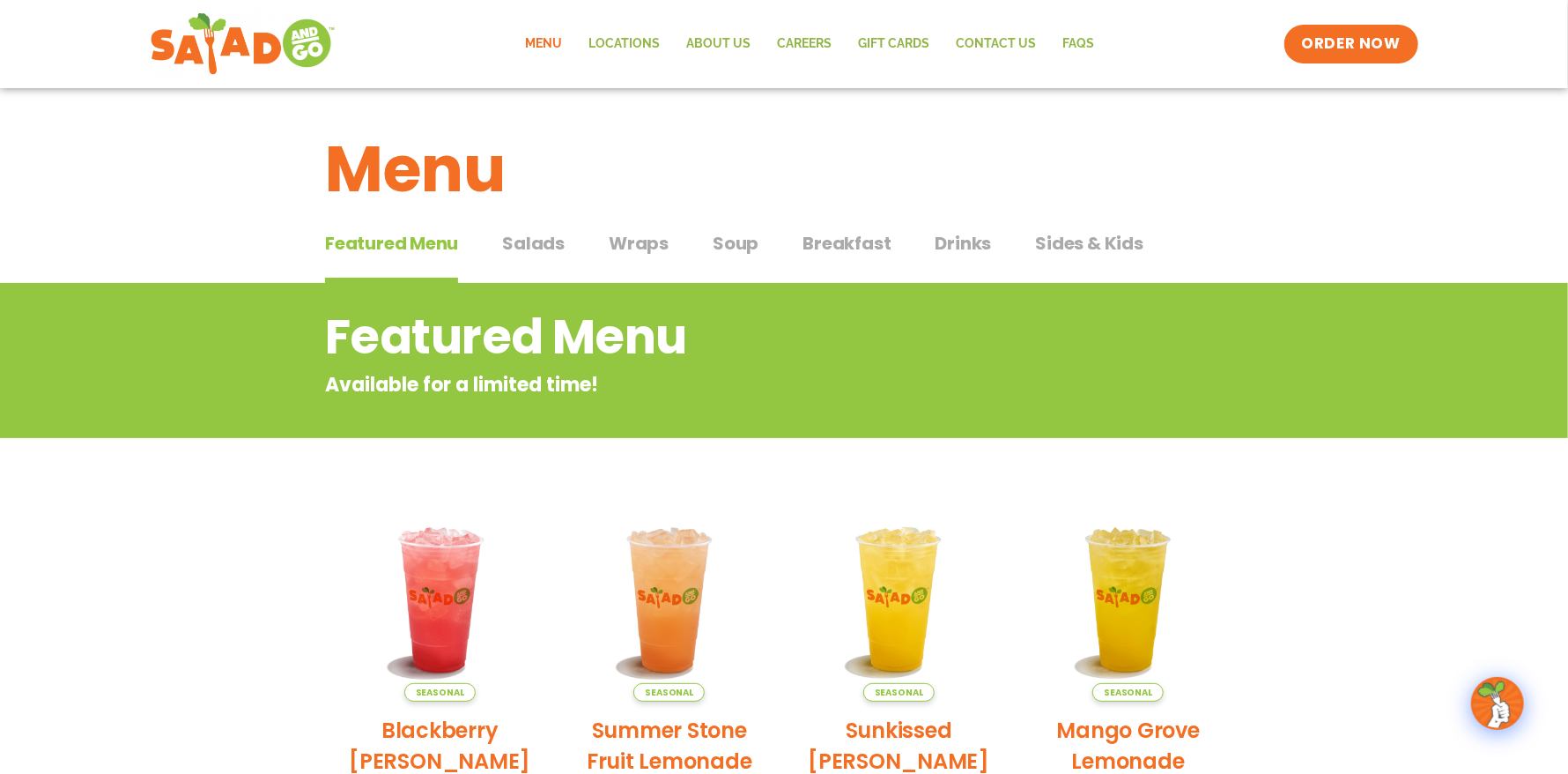
click at [1082, 245] on span "Sides & Kids" at bounding box center [1089, 244] width 108 height 26
